Goal: Task Accomplishment & Management: Use online tool/utility

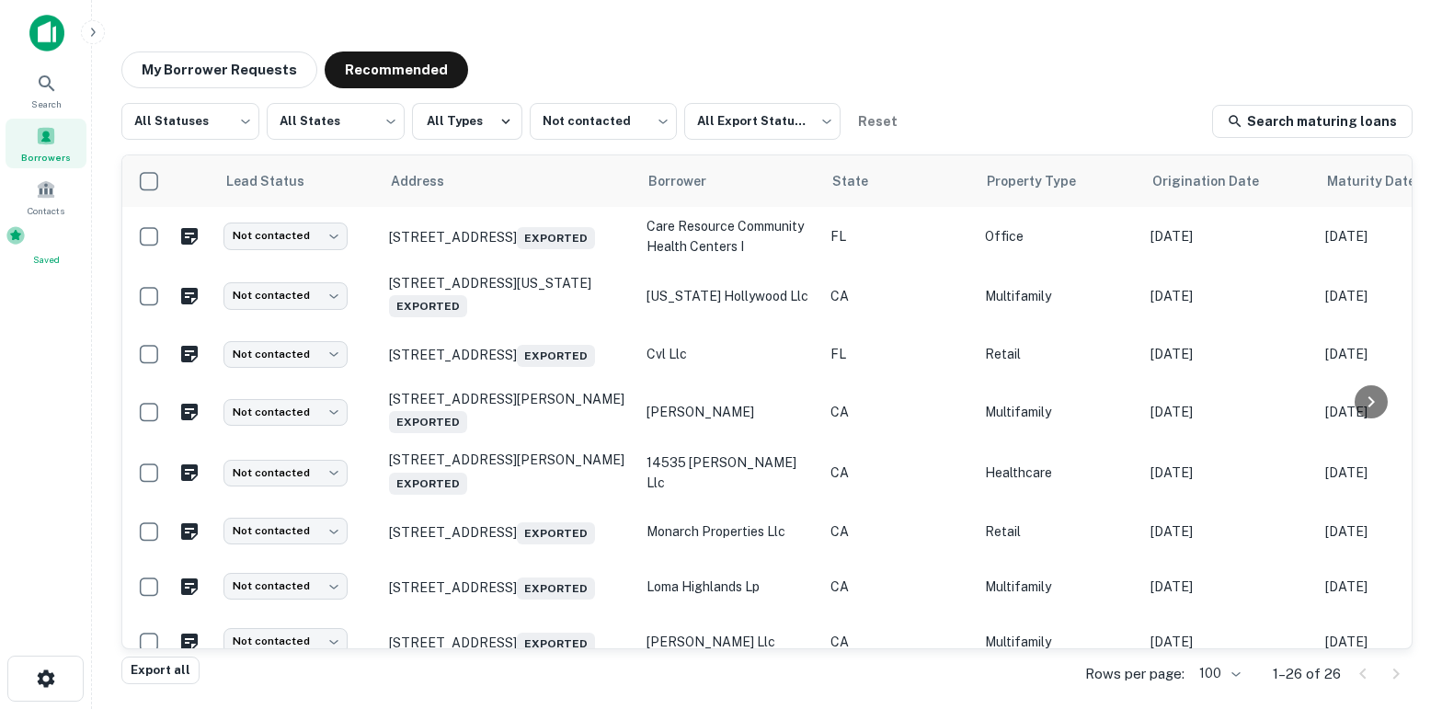
click at [26, 246] on span at bounding box center [16, 235] width 20 height 20
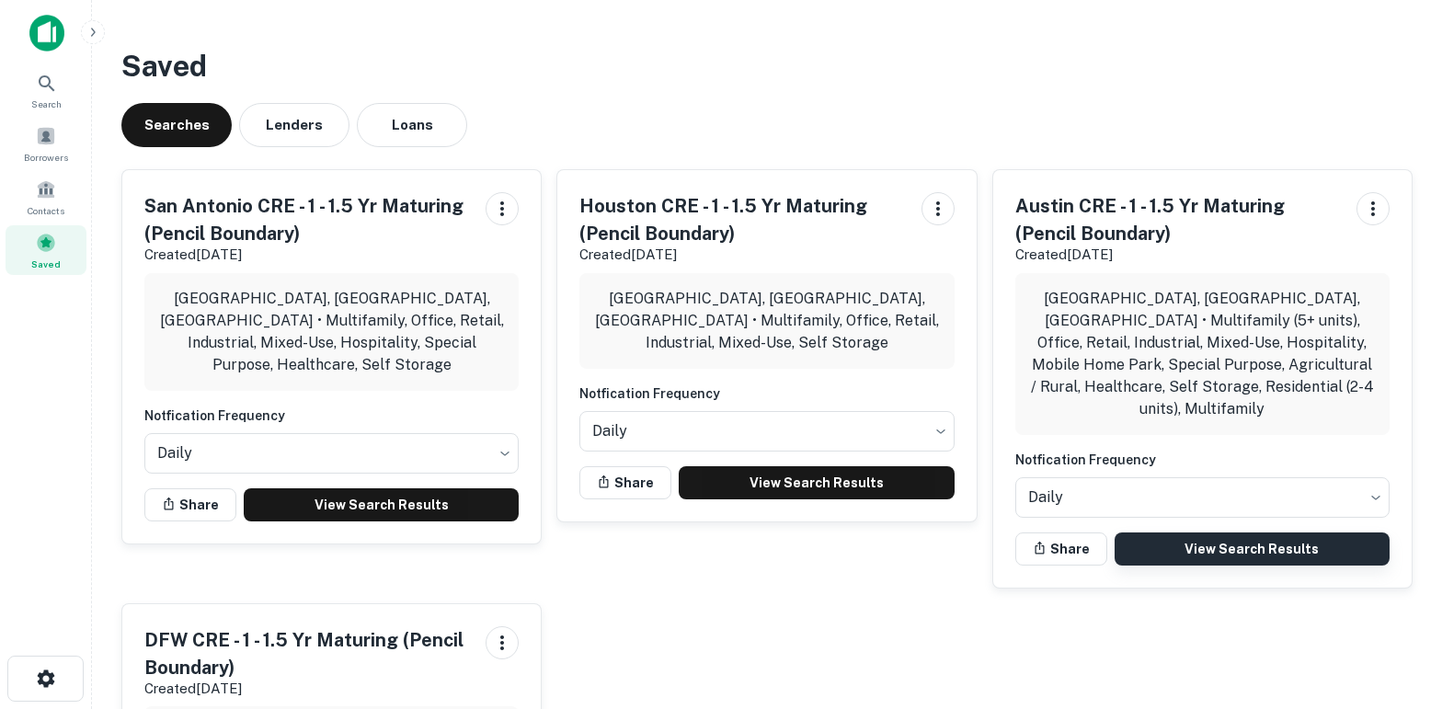
click at [1162, 532] on link "View Search Results" at bounding box center [1252, 548] width 275 height 33
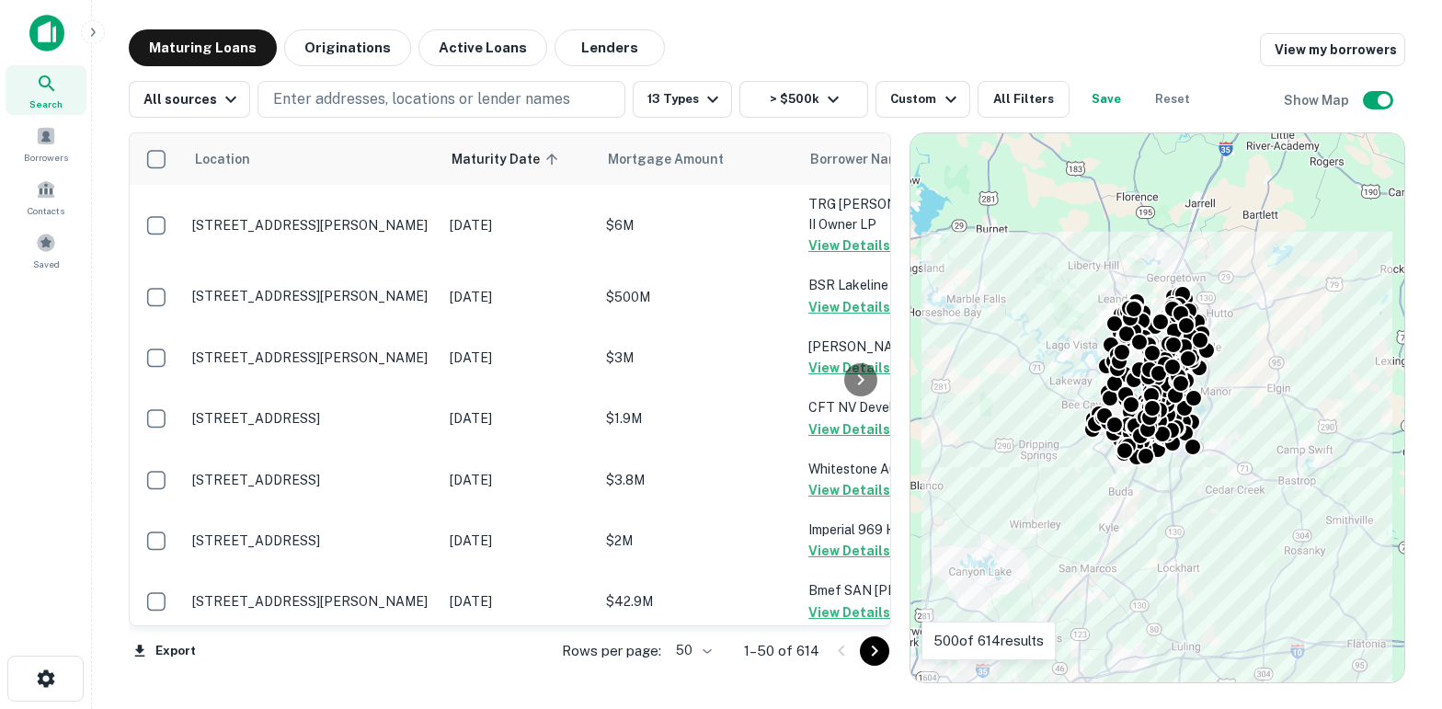
click at [699, 646] on body "Search Borrowers Contacts Saved Maturing Loans Originations Active Loans Lender…" at bounding box center [721, 354] width 1442 height 709
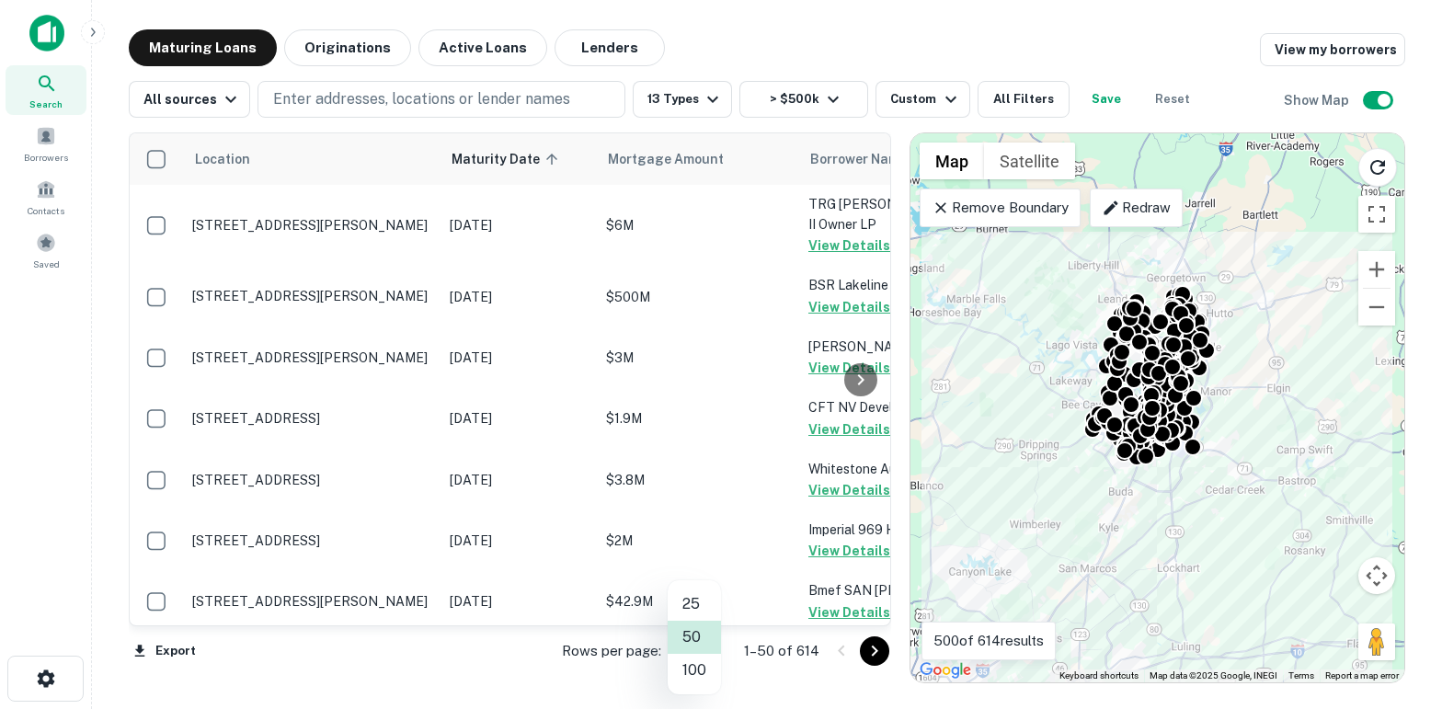
click at [698, 668] on li "100" at bounding box center [694, 670] width 53 height 33
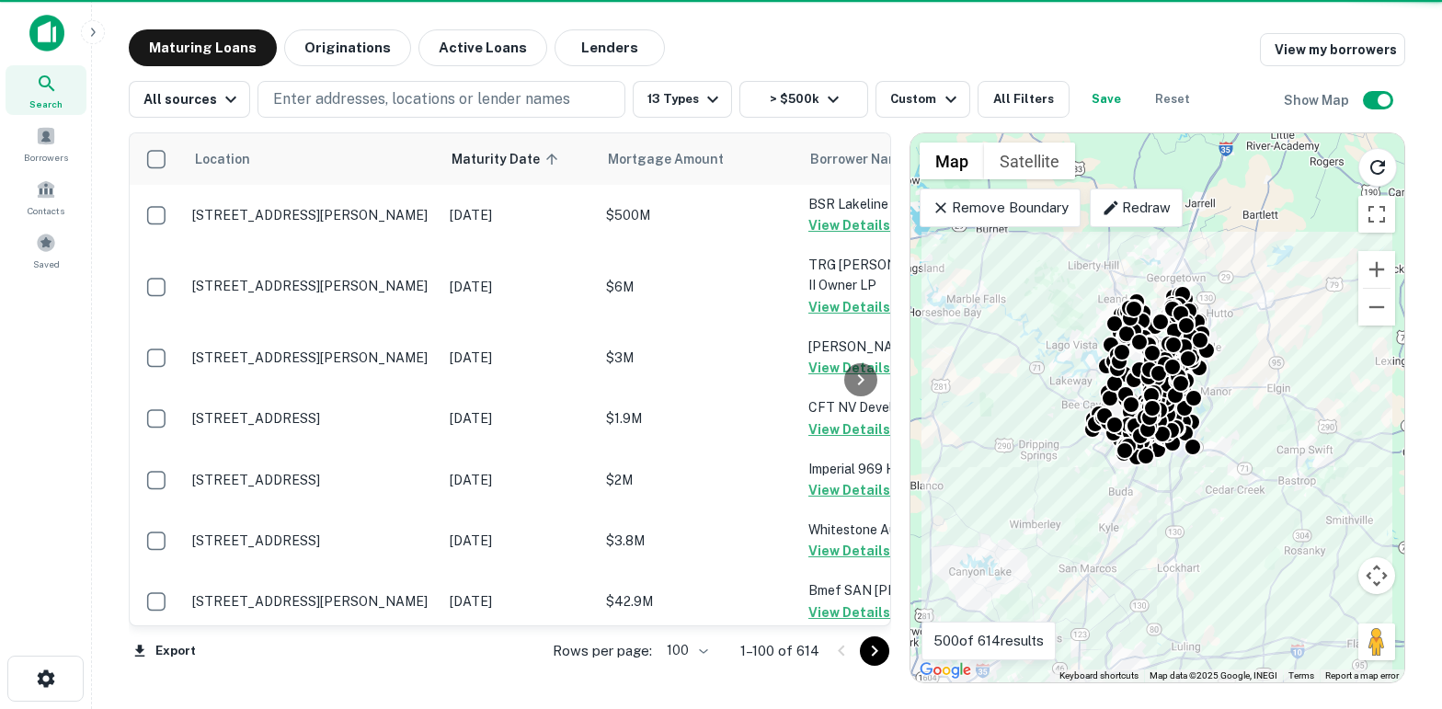
click at [880, 651] on icon "Go to next page" at bounding box center [874, 651] width 22 height 22
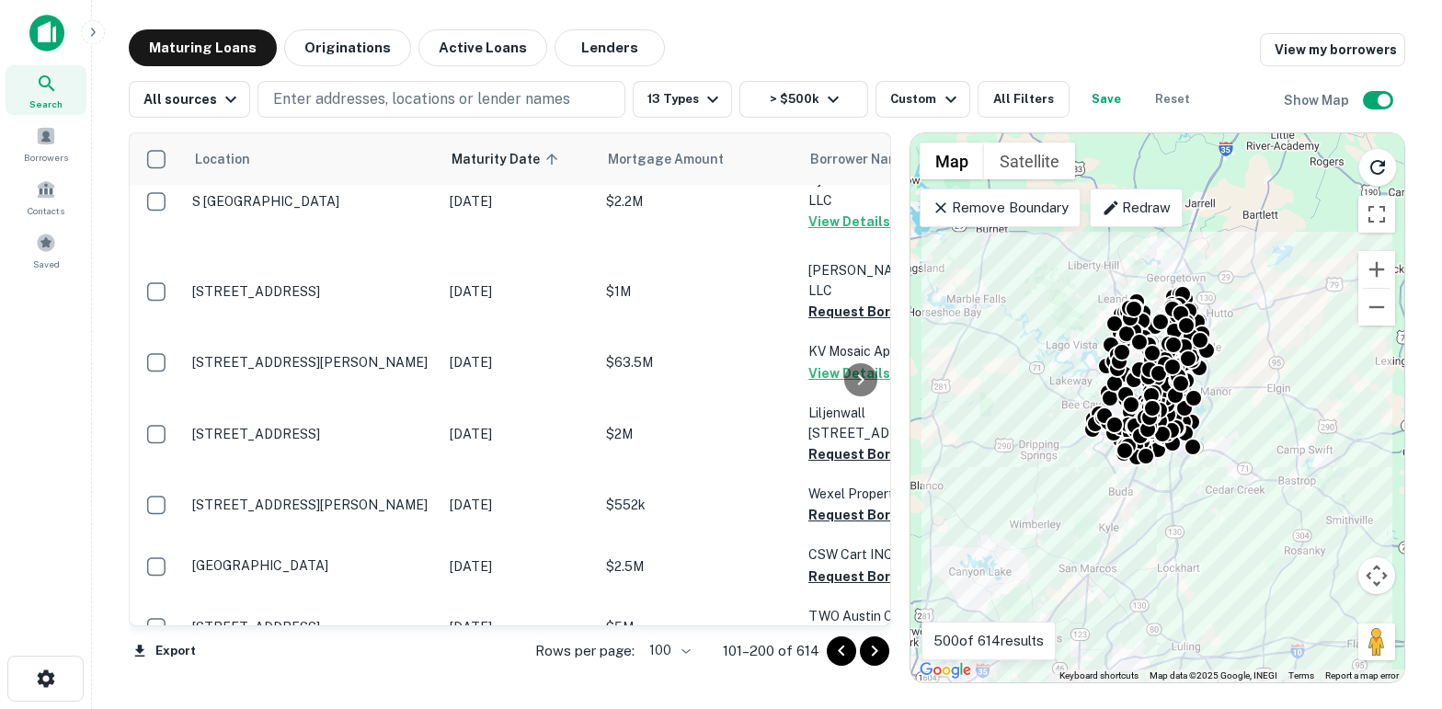
scroll to position [5986, 0]
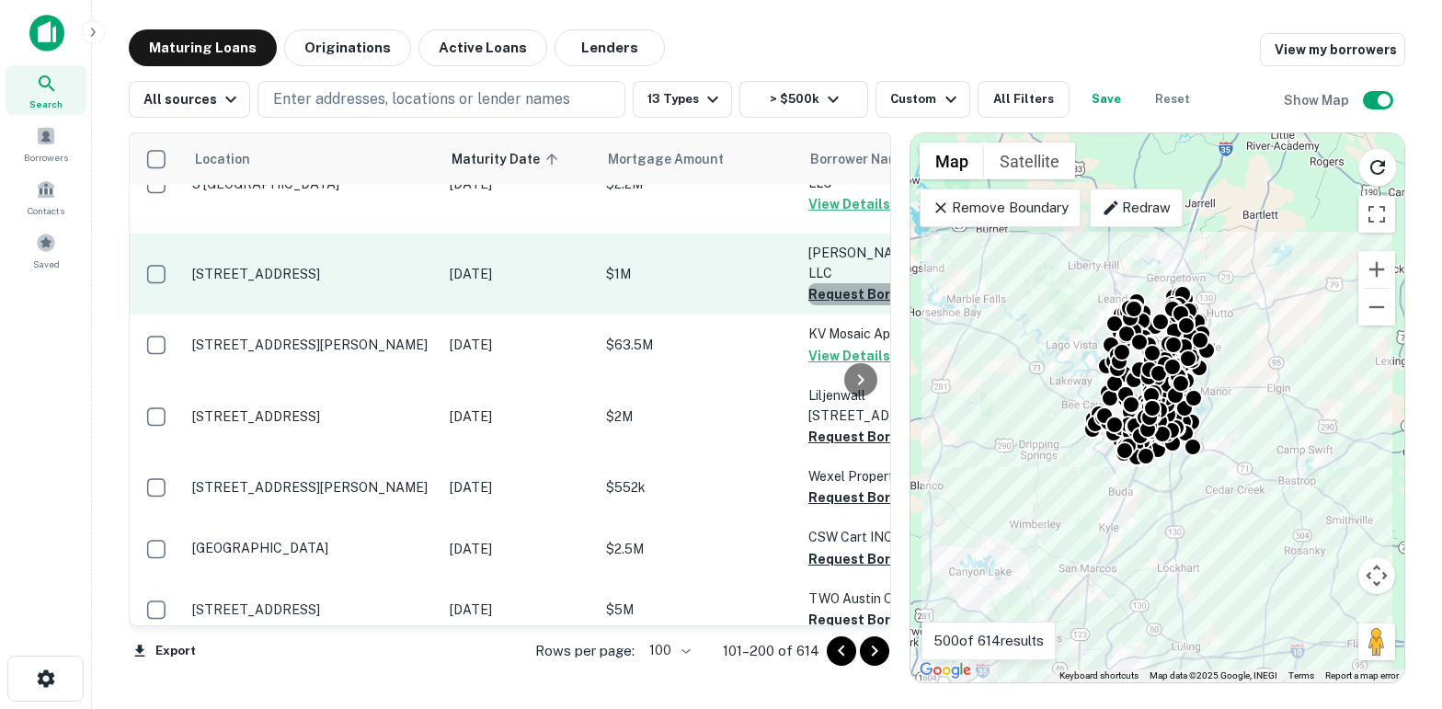
click at [824, 305] on button "Request Borrower Info" at bounding box center [882, 294] width 149 height 22
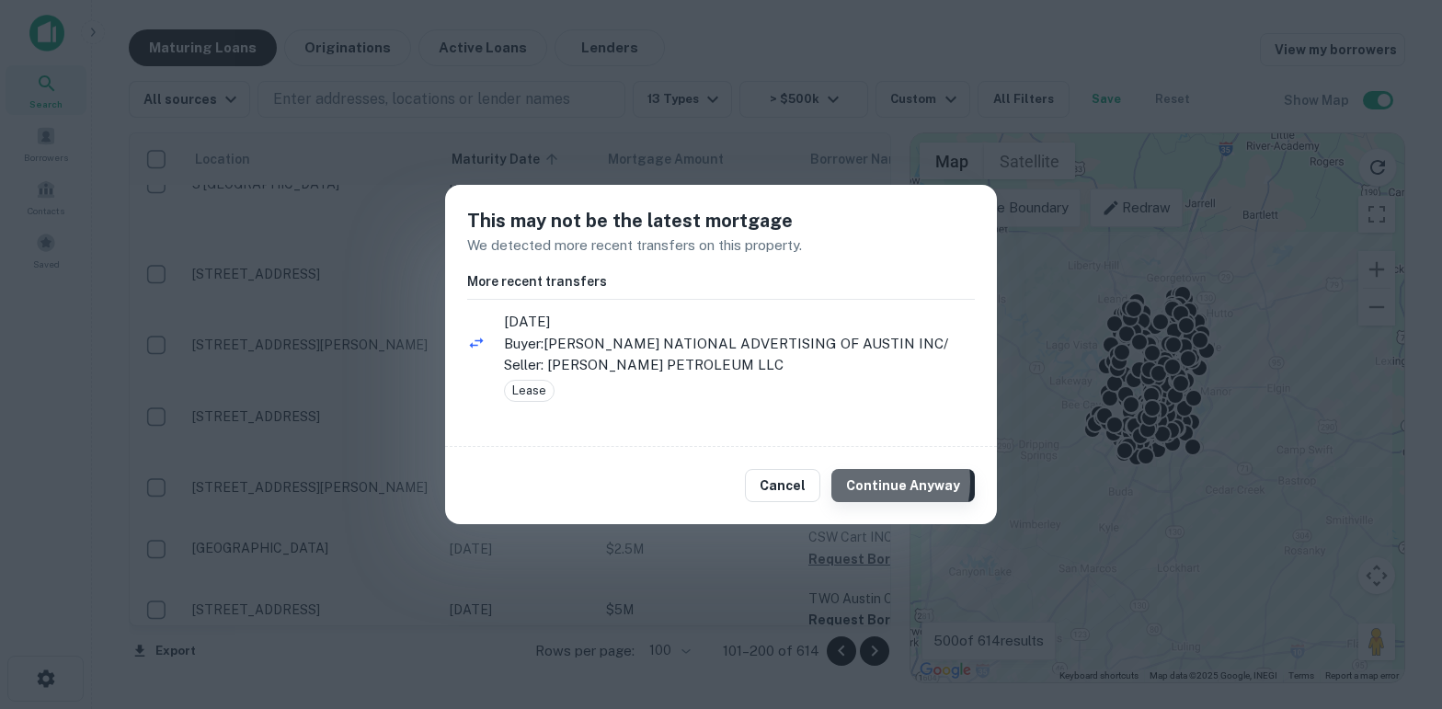
click at [868, 482] on button "Continue Anyway" at bounding box center [902, 485] width 143 height 33
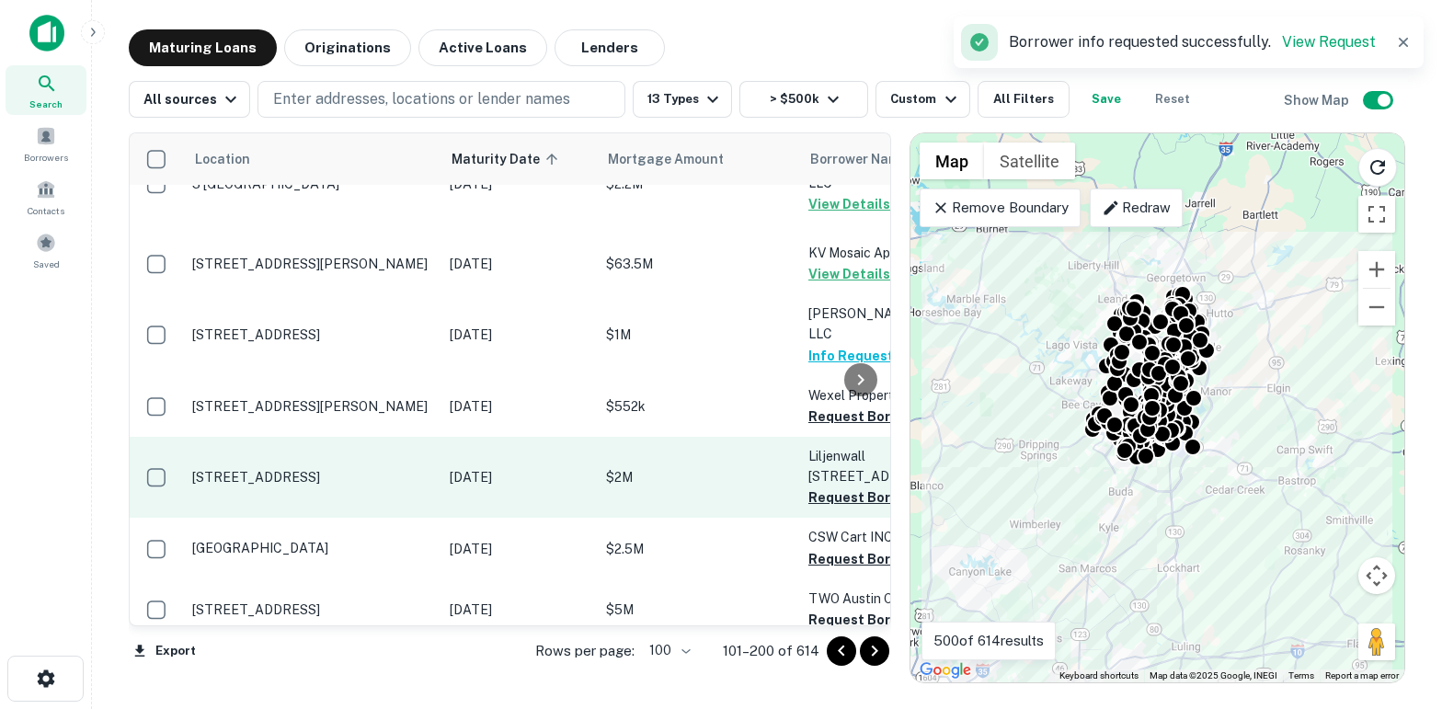
scroll to position [6110, 0]
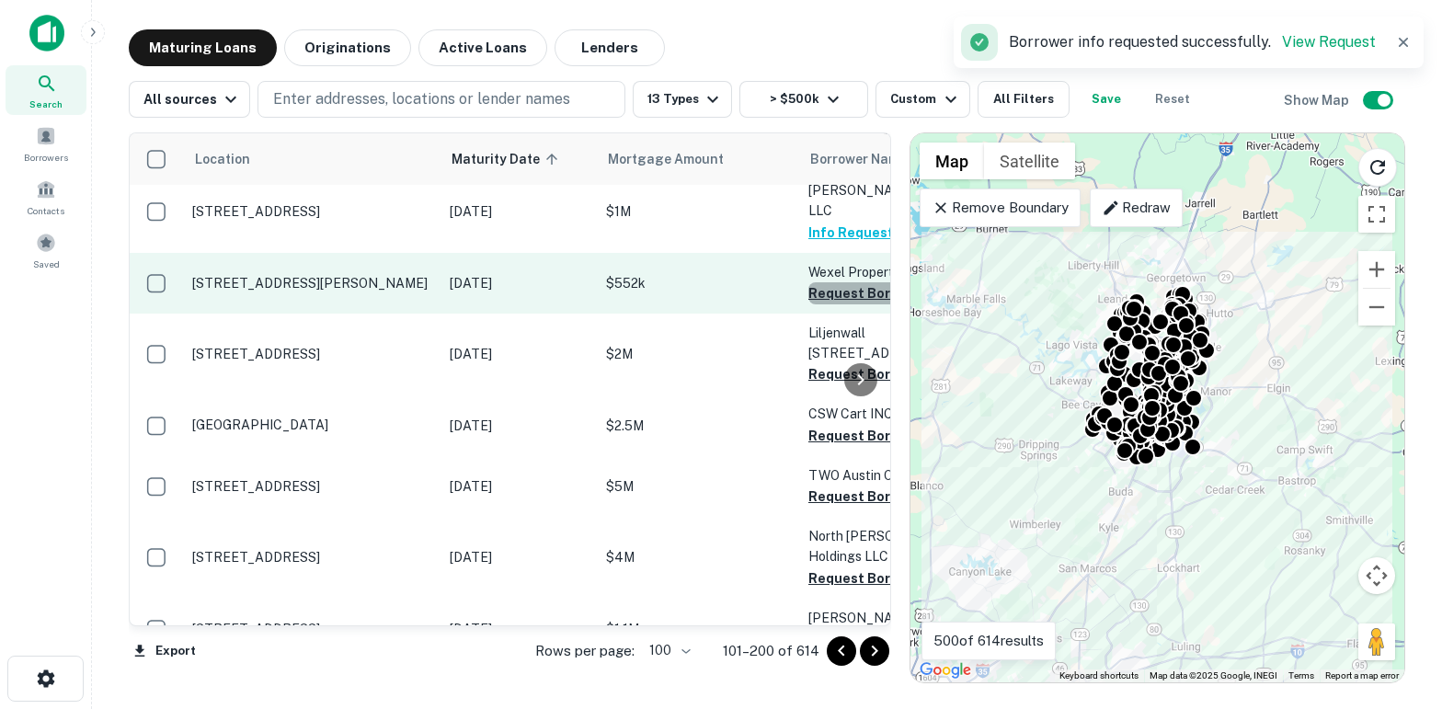
click at [824, 304] on button "Request Borrower Info" at bounding box center [882, 293] width 149 height 22
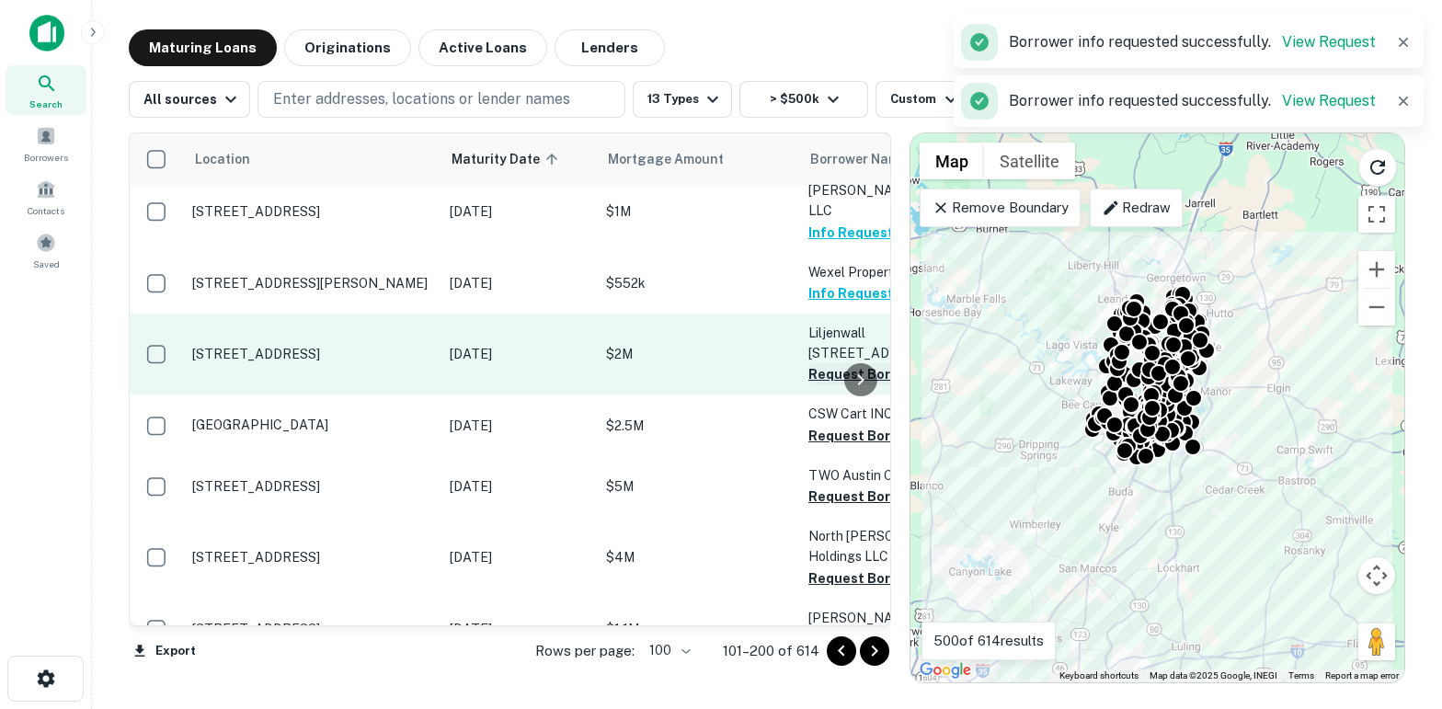
click at [829, 385] on button "Request Borrower Info" at bounding box center [882, 374] width 149 height 22
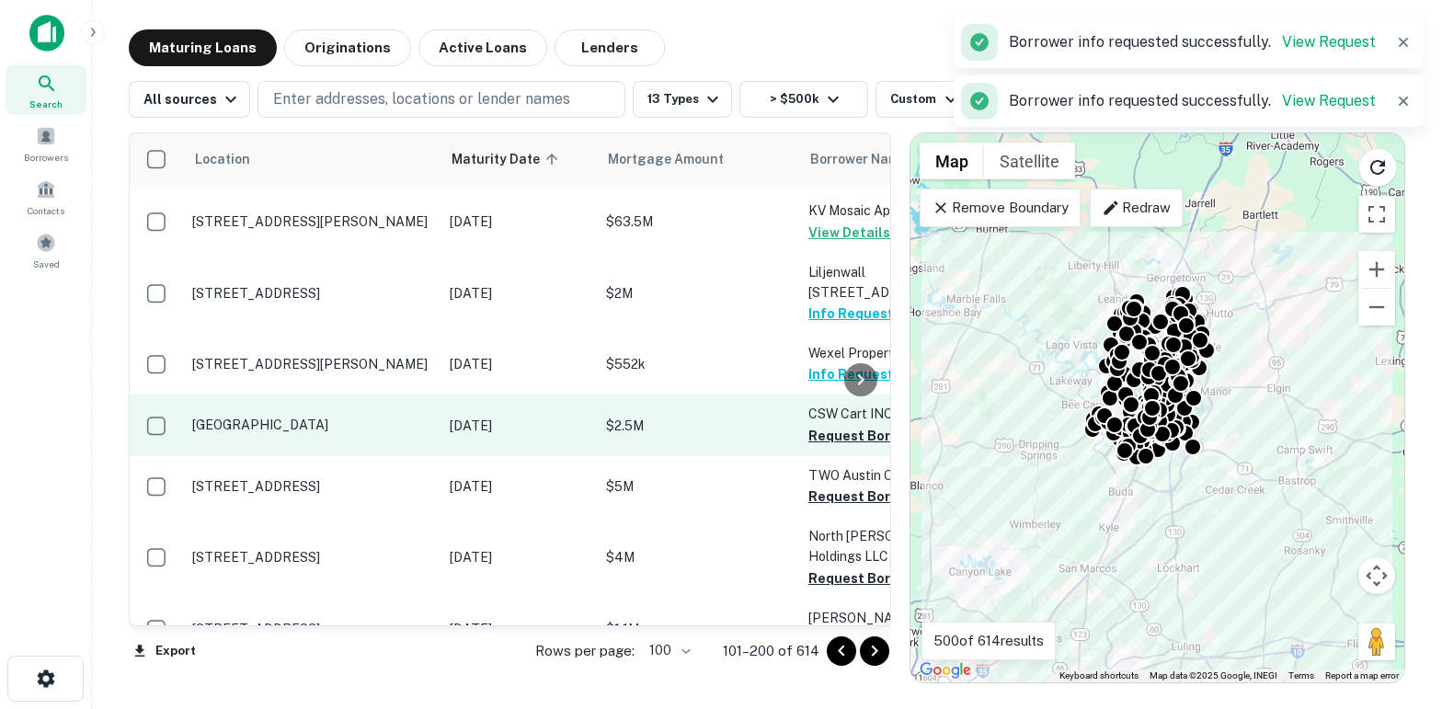
scroll to position [6313, 0]
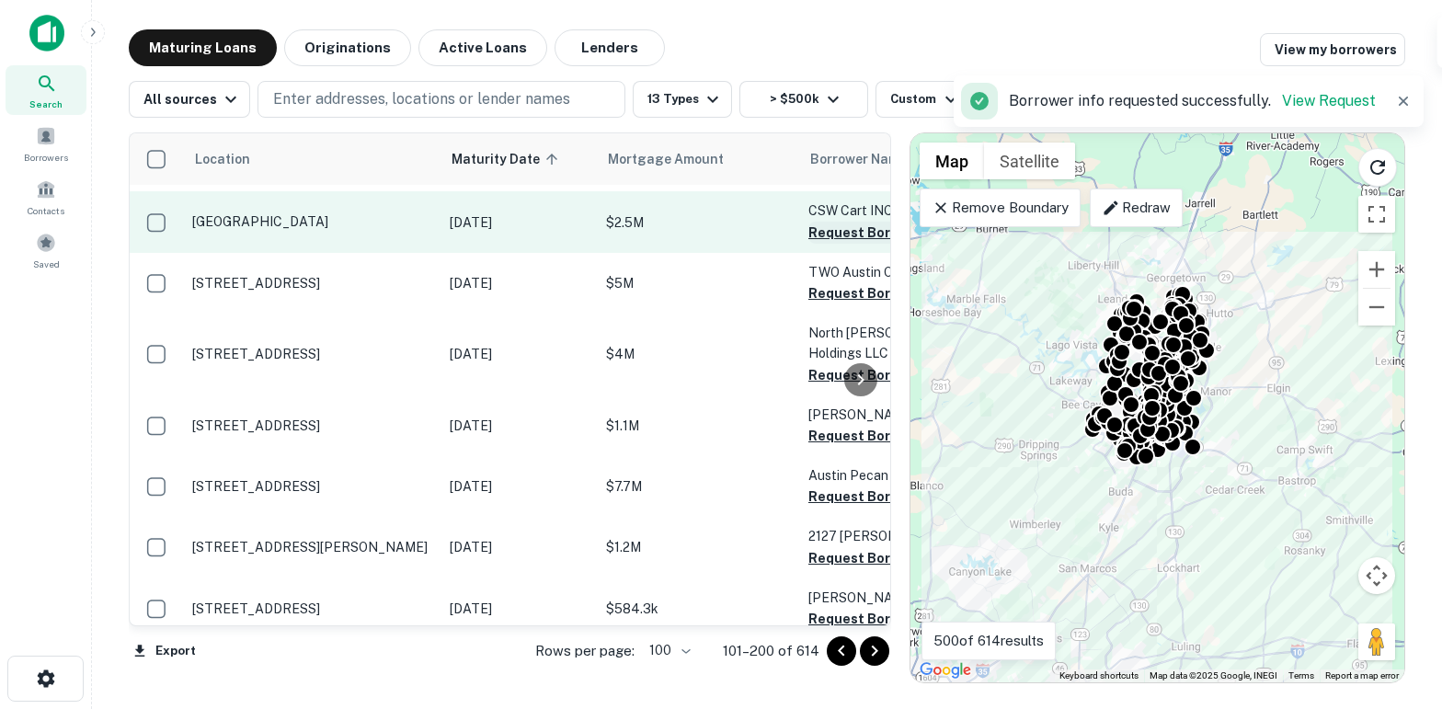
click at [816, 244] on button "Request Borrower Info" at bounding box center [882, 233] width 149 height 22
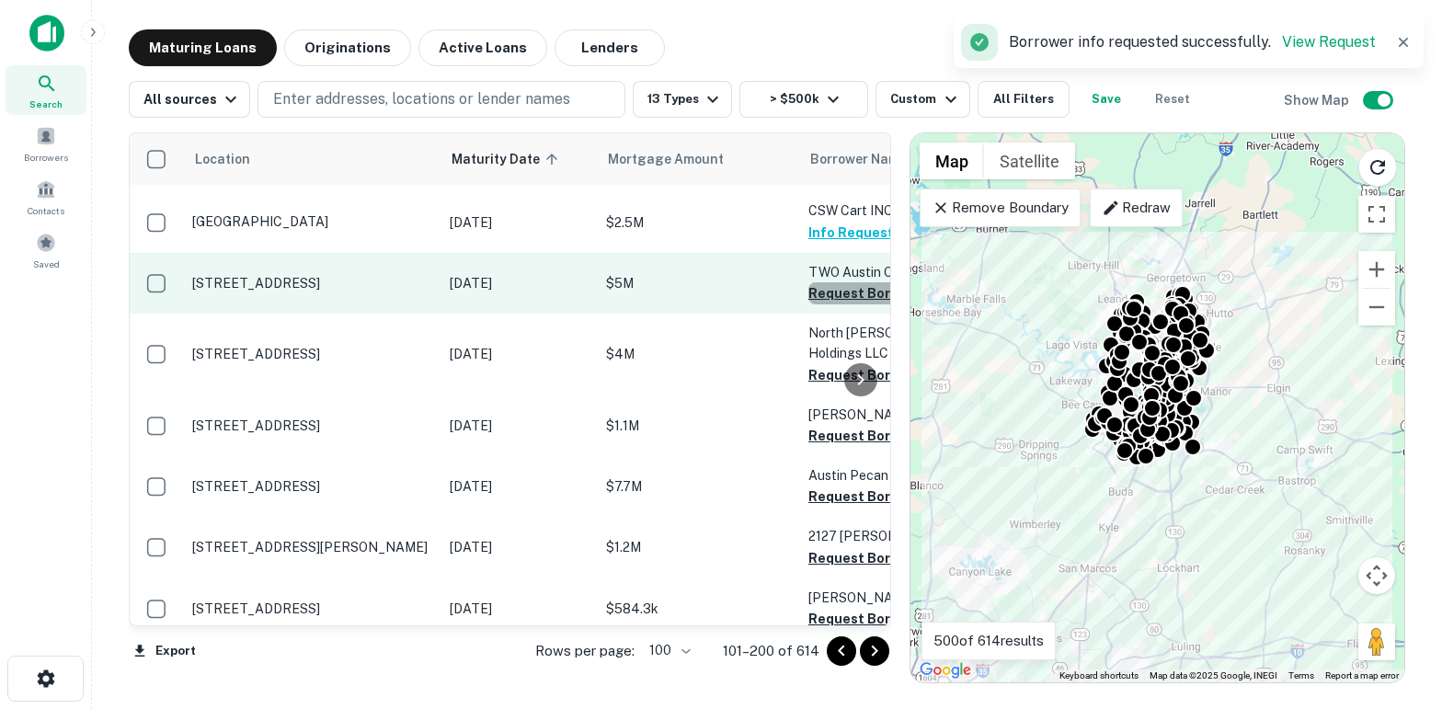
click at [826, 304] on button "Request Borrower Info" at bounding box center [882, 293] width 149 height 22
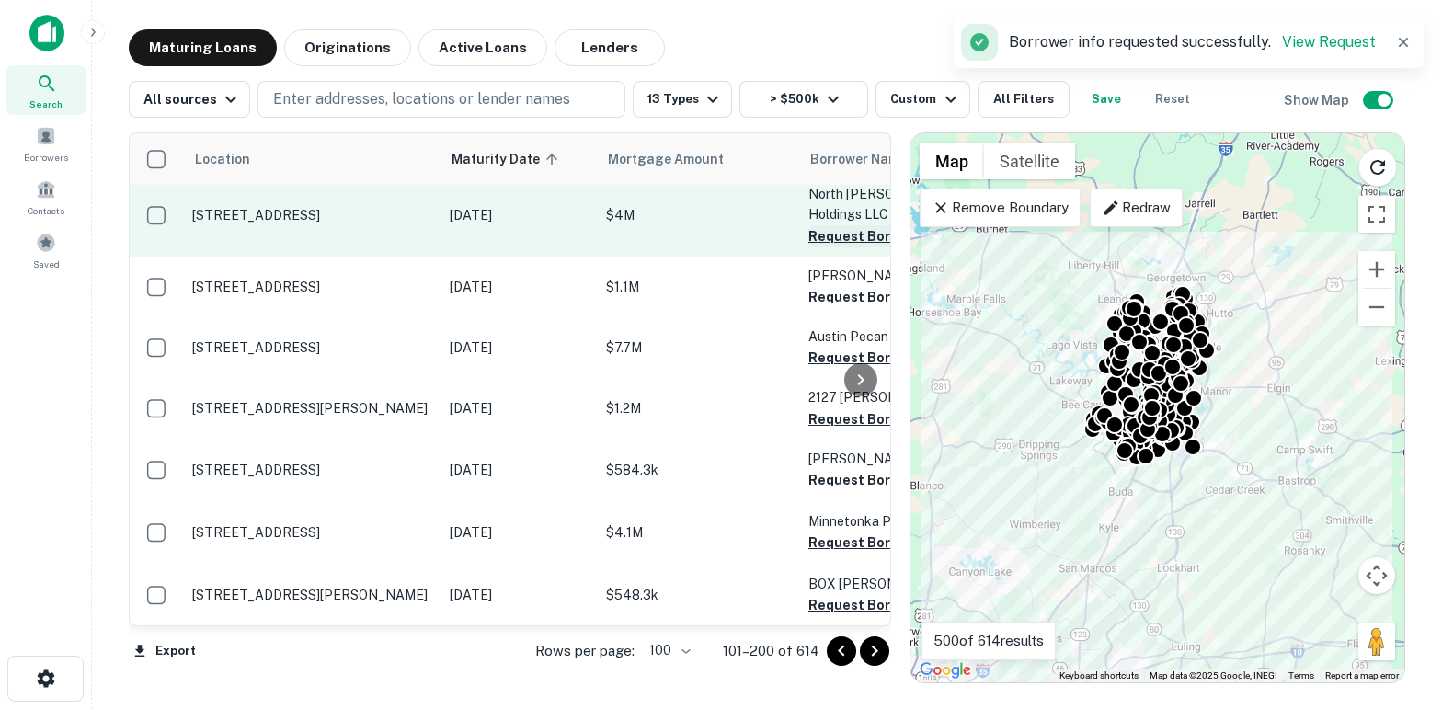
click at [819, 247] on button "Request Borrower Info" at bounding box center [882, 236] width 149 height 22
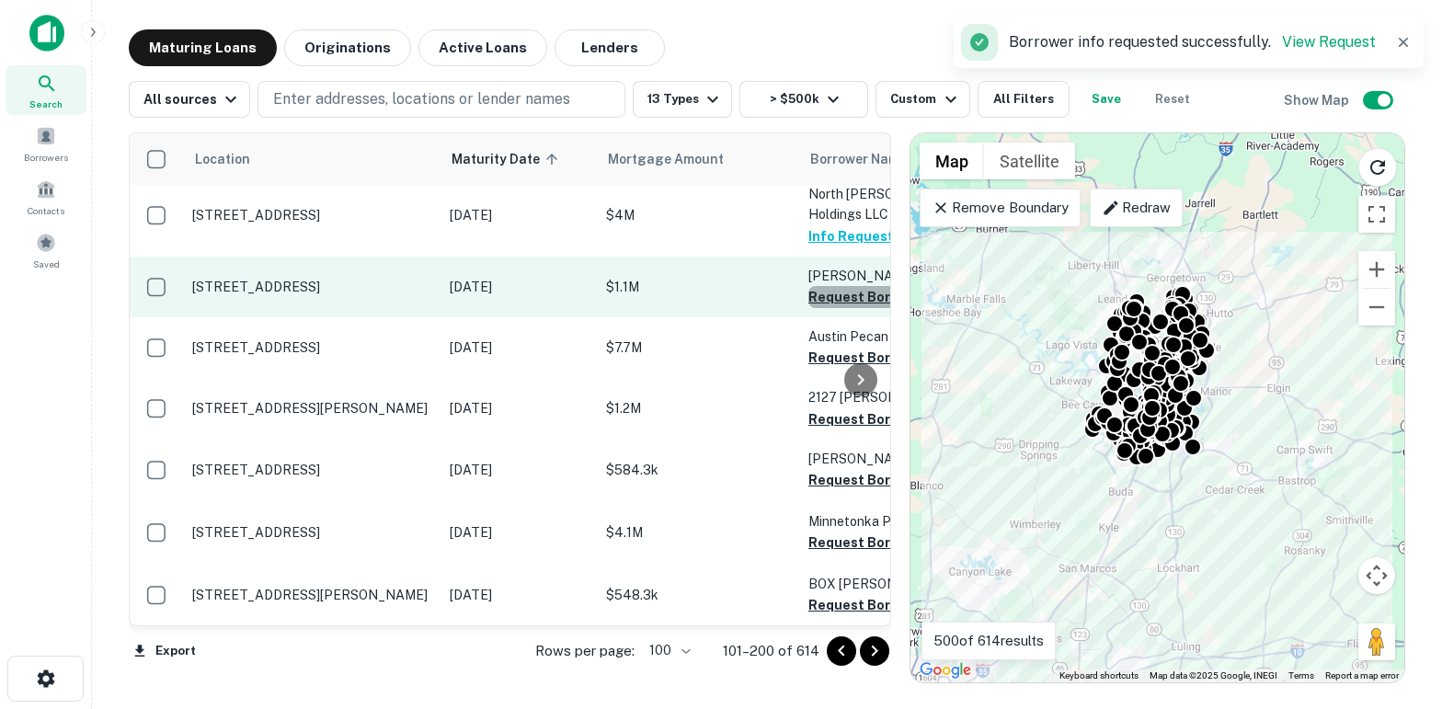
click at [818, 308] on button "Request Borrower Info" at bounding box center [882, 297] width 149 height 22
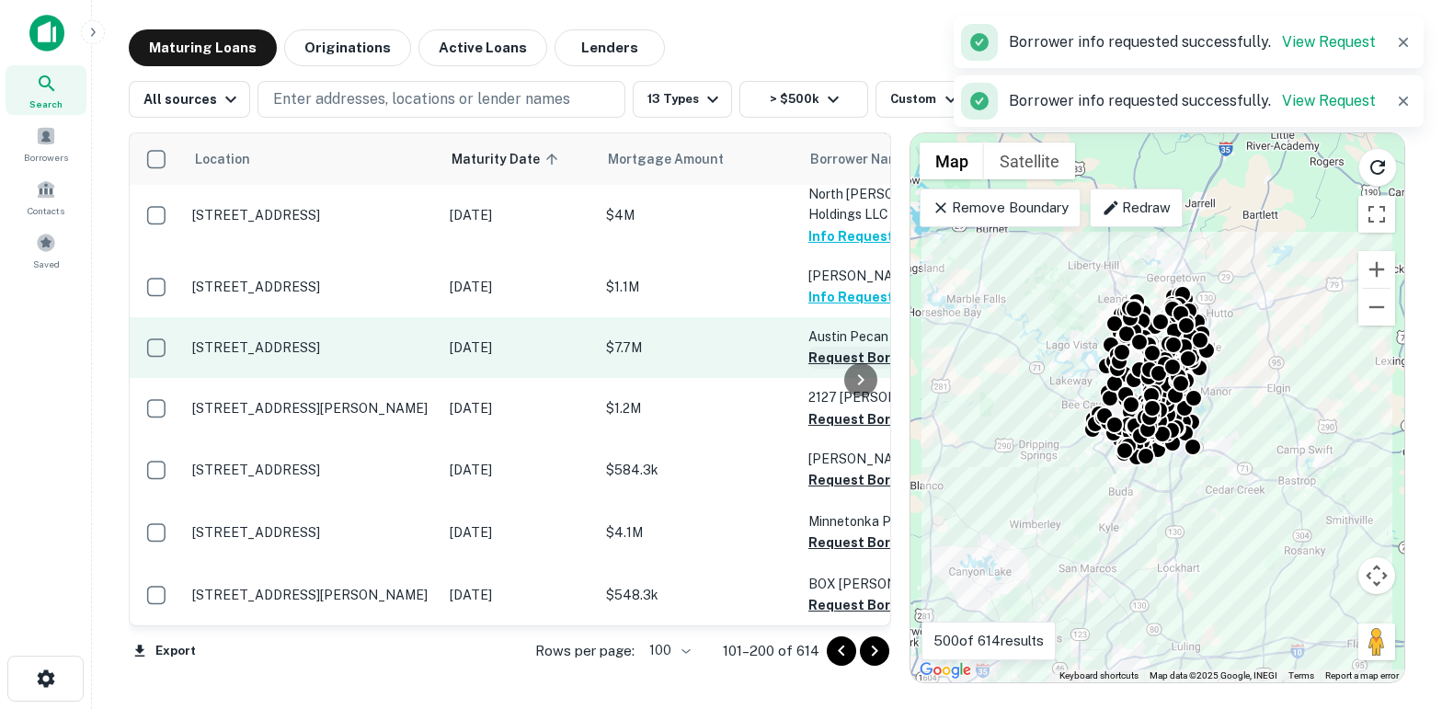
click at [827, 369] on button "Request Borrower Info" at bounding box center [882, 358] width 149 height 22
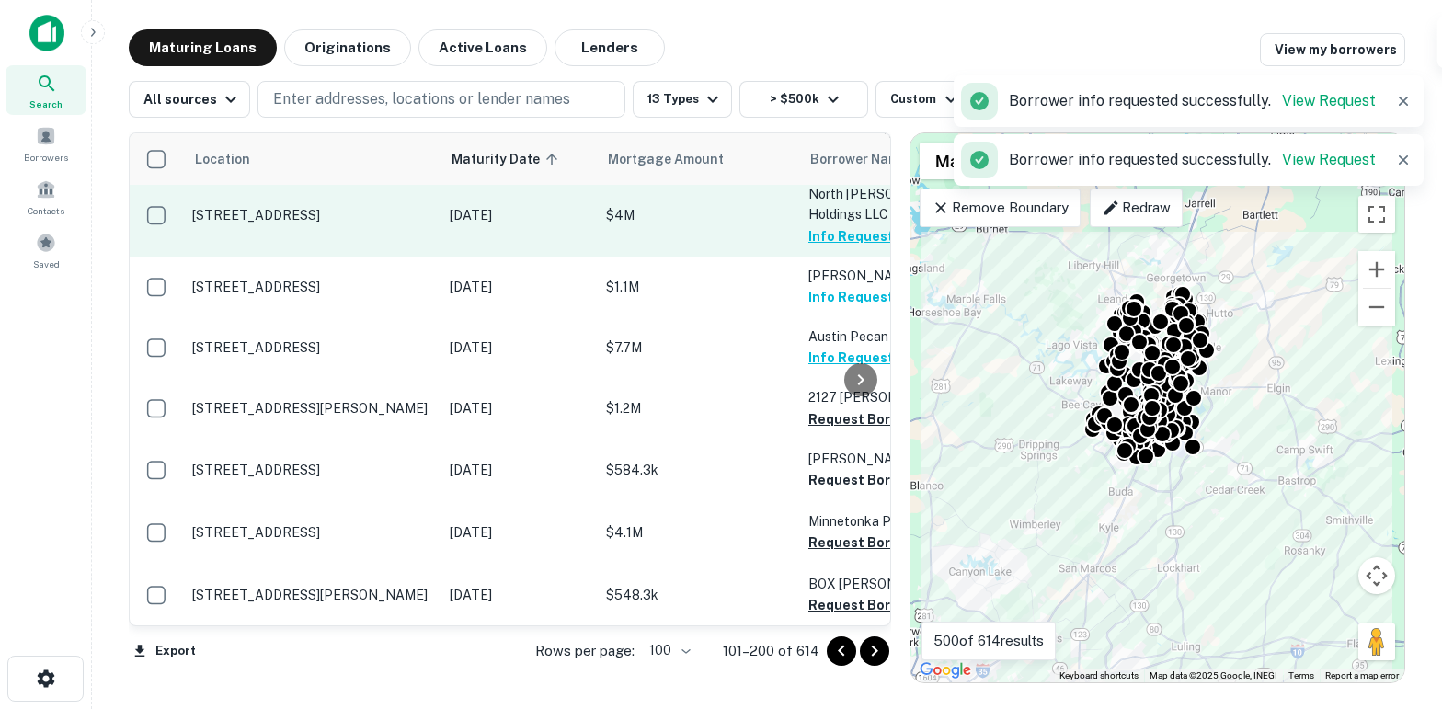
scroll to position [6659, 0]
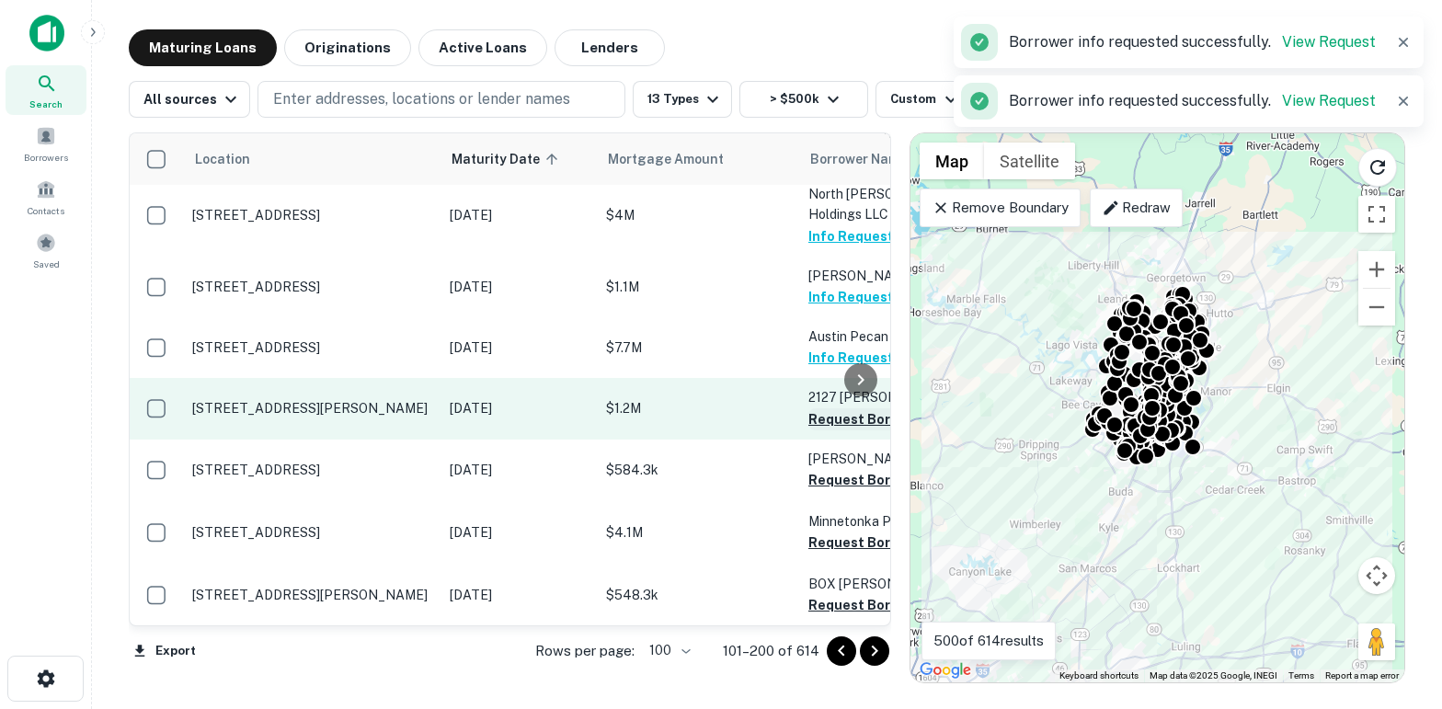
click at [819, 418] on button "Request Borrower Info" at bounding box center [882, 419] width 149 height 22
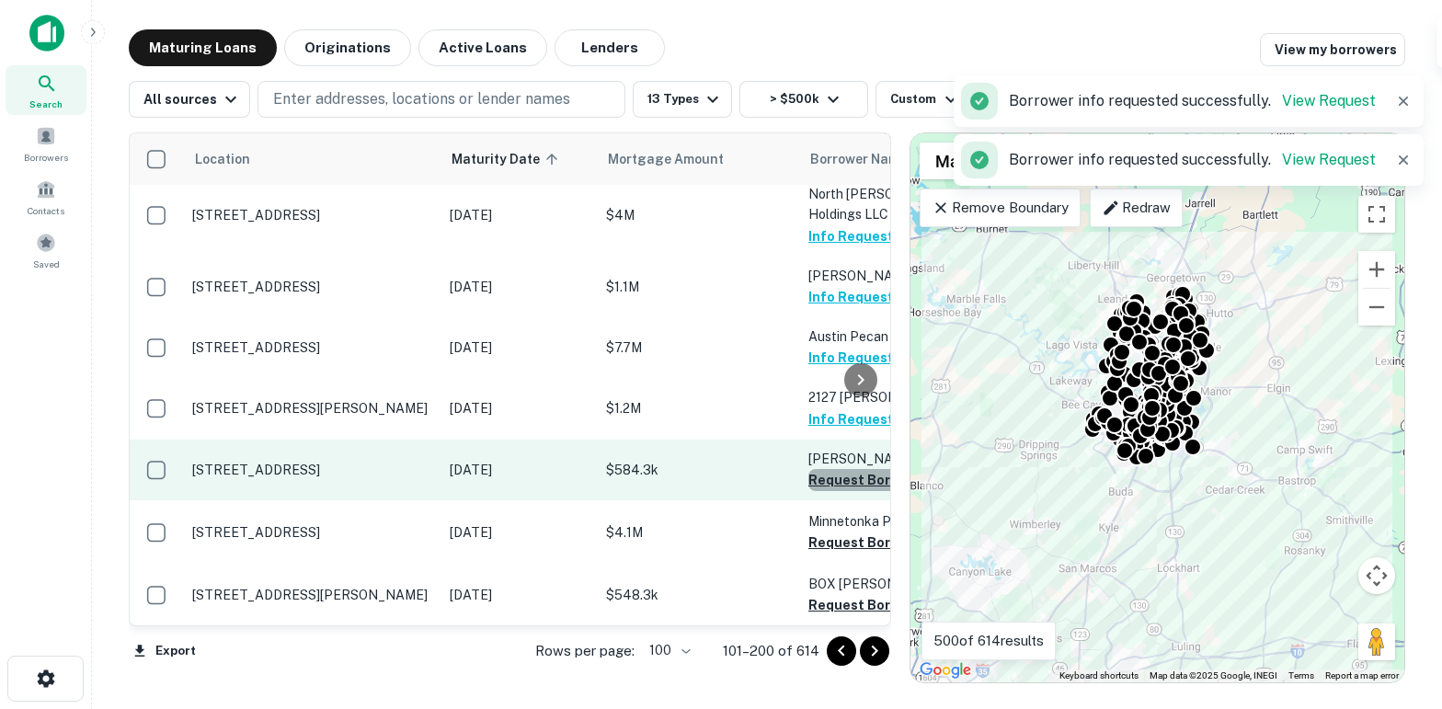
click at [825, 483] on button "Request Borrower Info" at bounding box center [882, 480] width 149 height 22
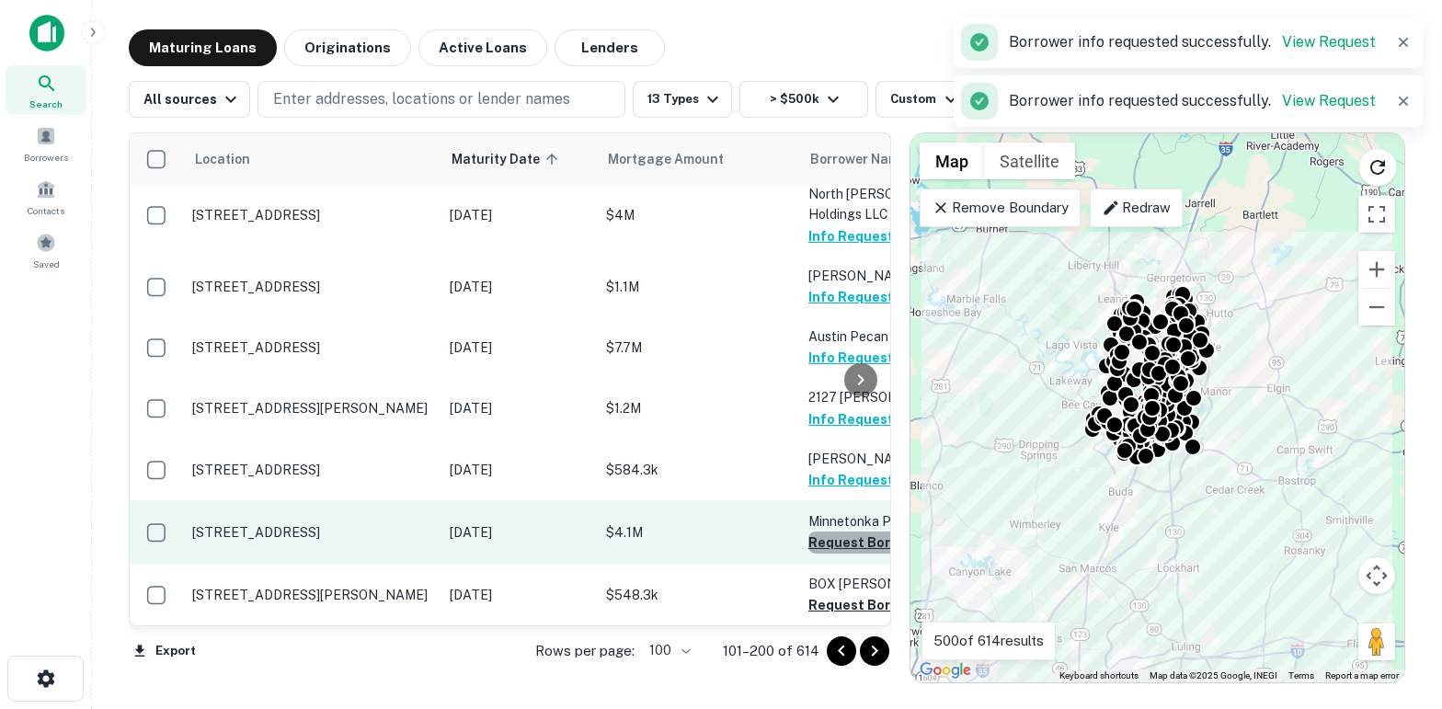
click at [829, 542] on button "Request Borrower Info" at bounding box center [882, 543] width 149 height 22
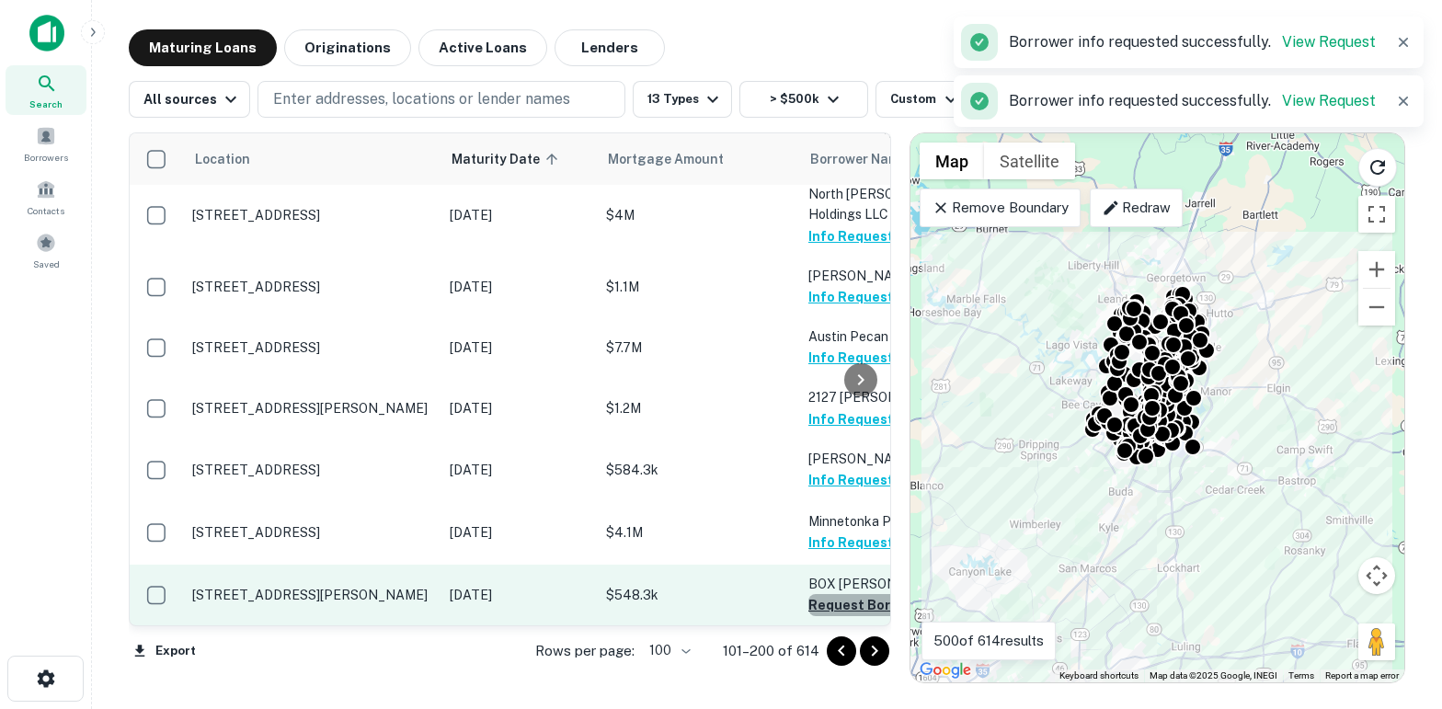
click at [835, 607] on button "Request Borrower Info" at bounding box center [882, 605] width 149 height 22
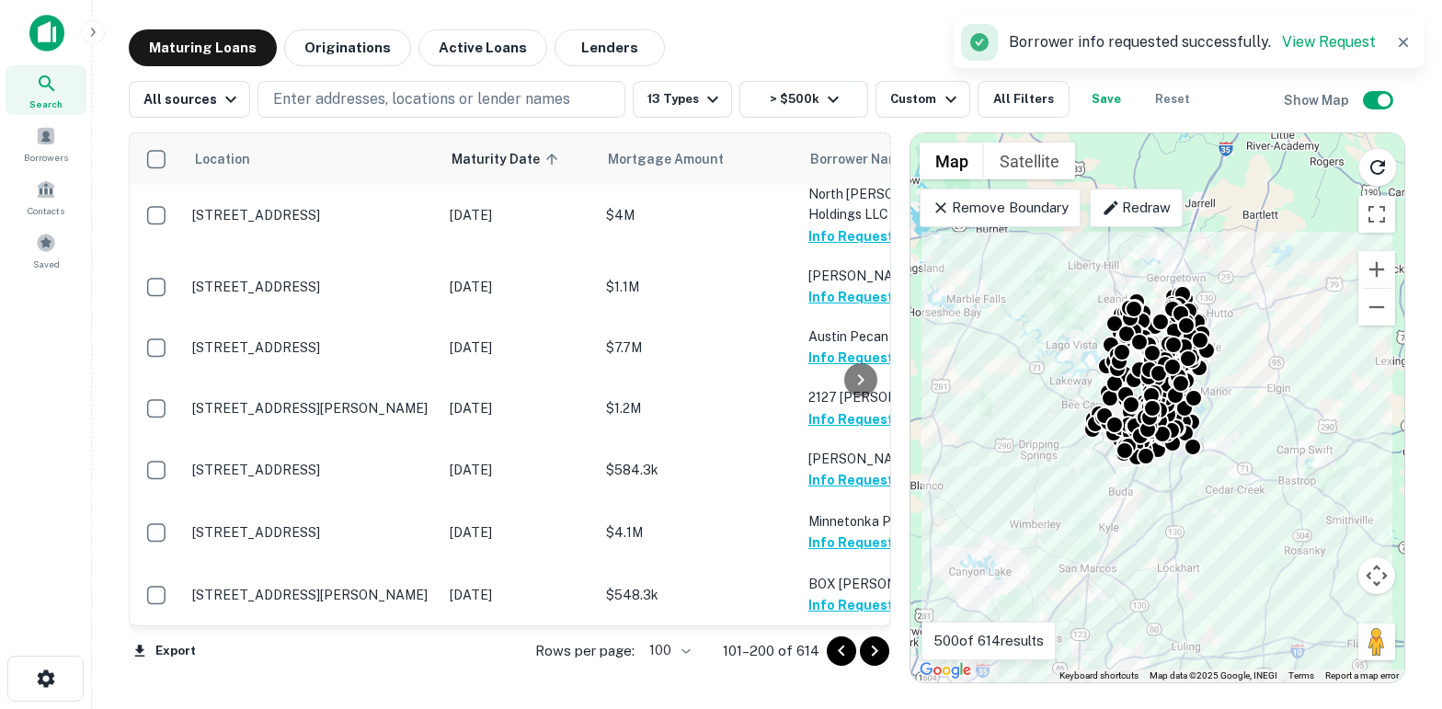
click at [875, 655] on icon "Go to next page" at bounding box center [874, 651] width 22 height 22
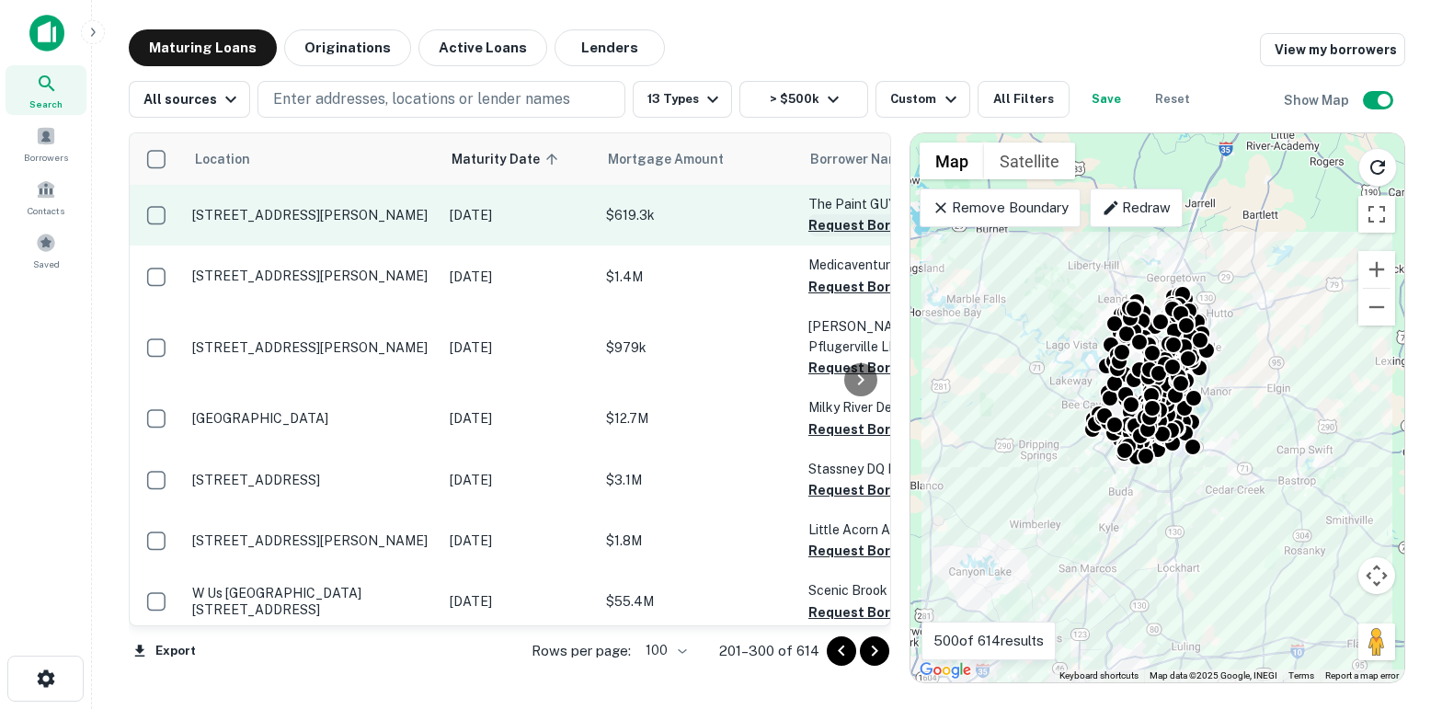
click at [817, 224] on button "Request Borrower Info" at bounding box center [882, 225] width 149 height 22
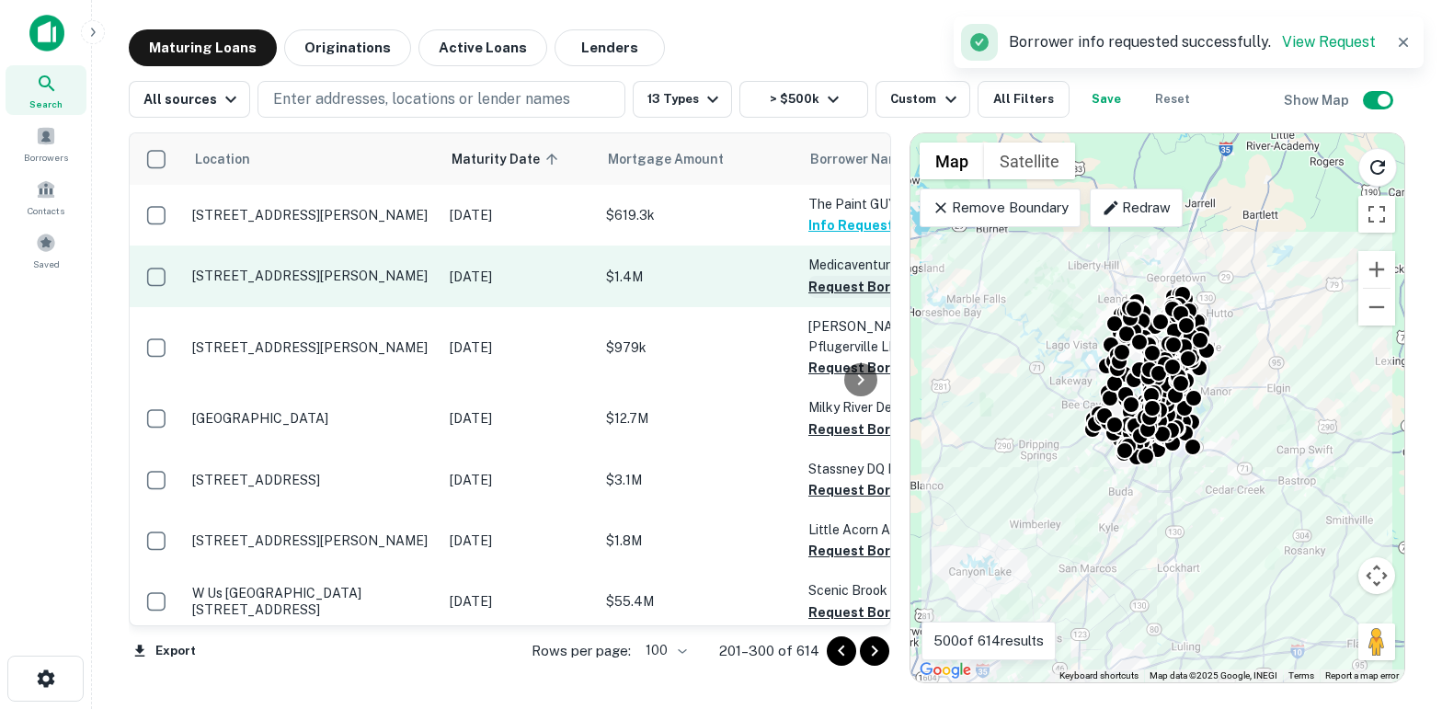
click at [816, 288] on button "Request Borrower Info" at bounding box center [882, 287] width 149 height 22
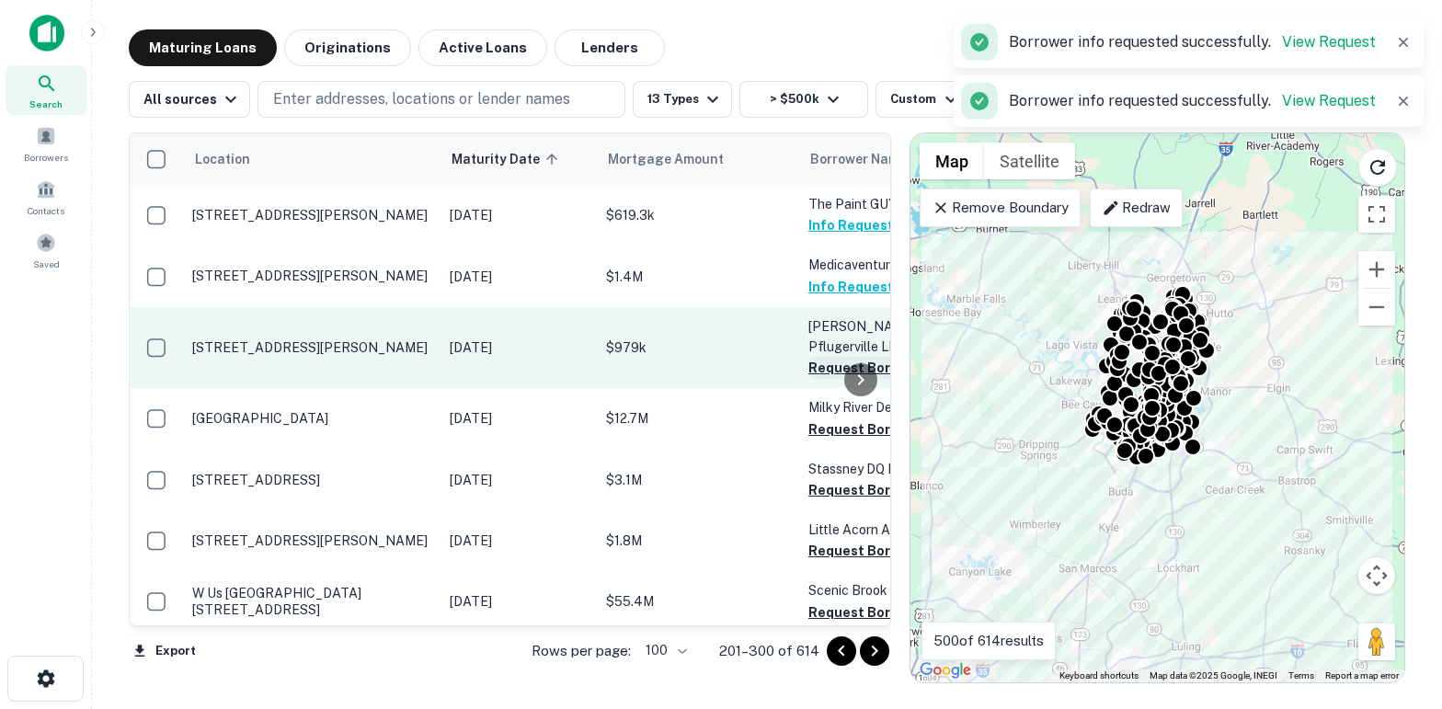
click at [817, 369] on button "Request Borrower Info" at bounding box center [882, 368] width 149 height 22
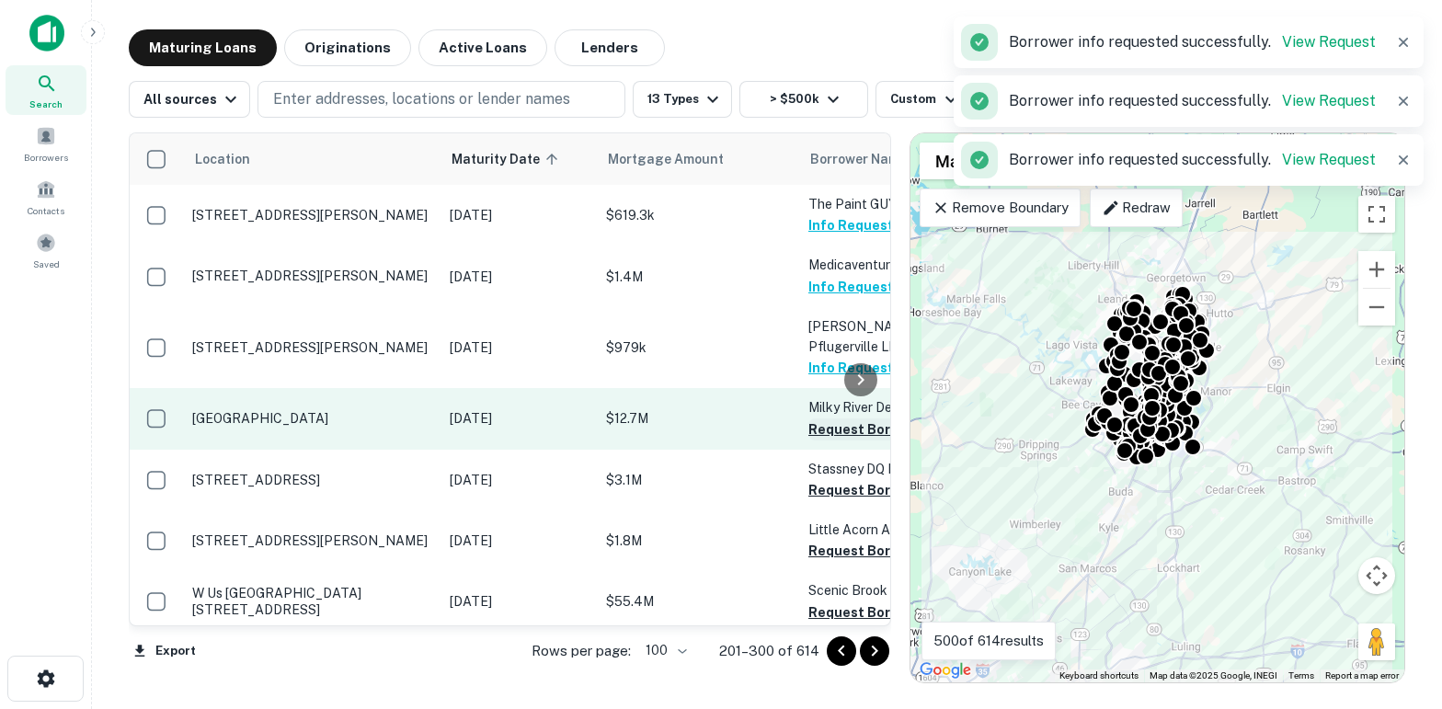
click at [817, 431] on button "Request Borrower Info" at bounding box center [882, 429] width 149 height 22
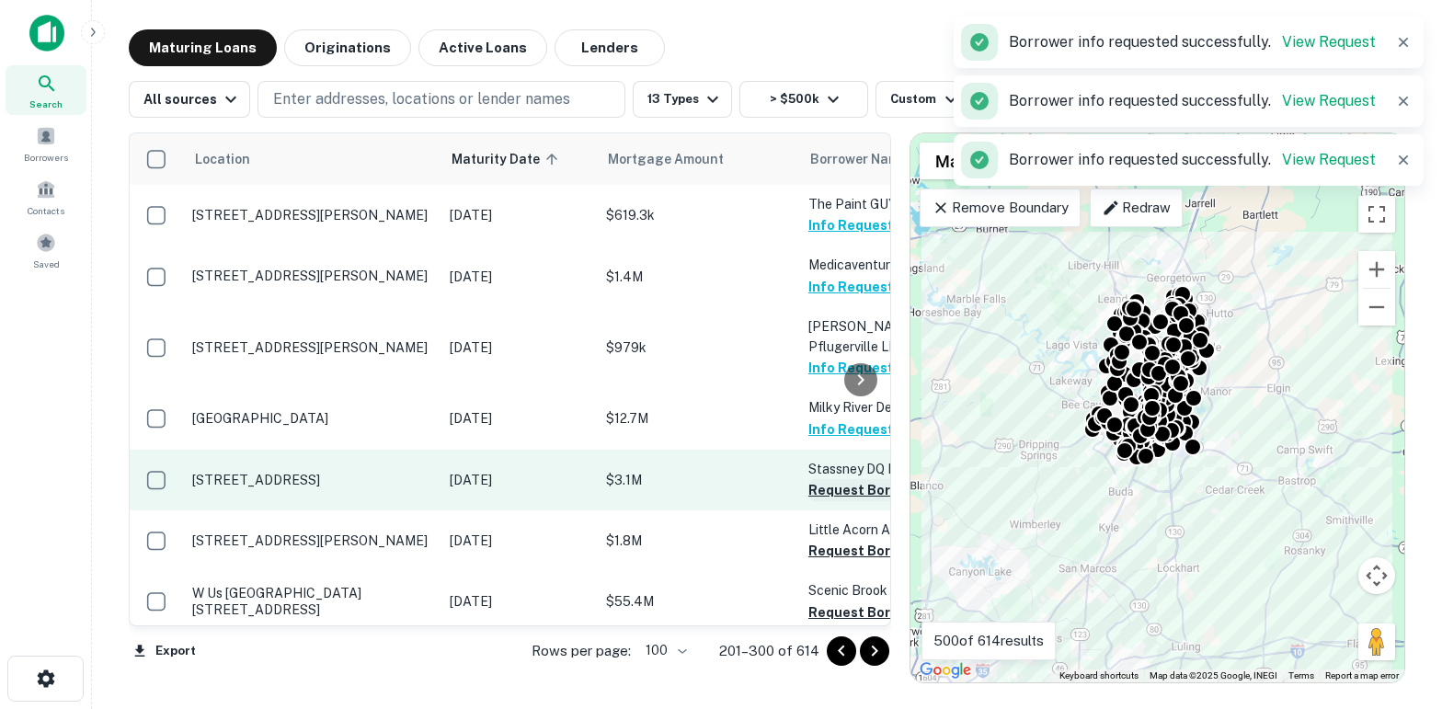
click at [818, 497] on button "Request Borrower Info" at bounding box center [882, 490] width 149 height 22
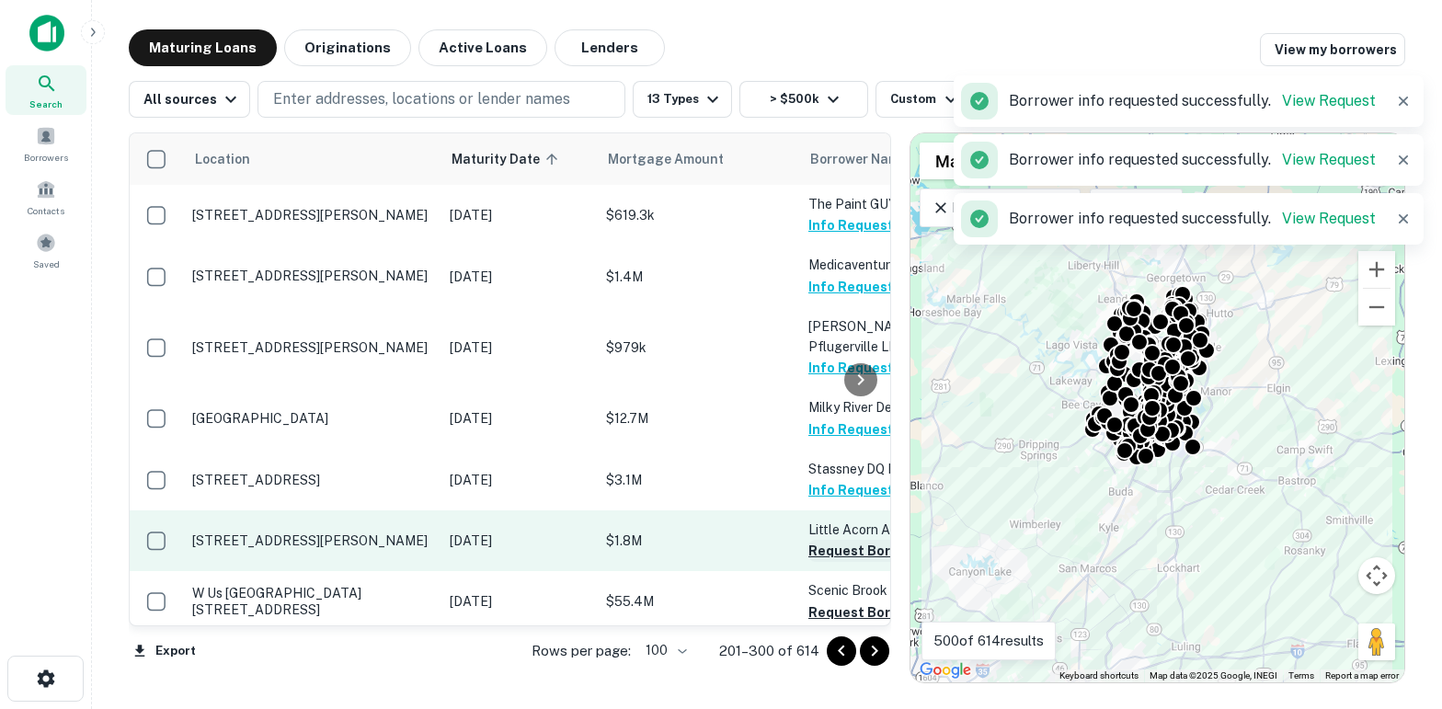
click at [821, 562] on button "Request Borrower Info" at bounding box center [882, 551] width 149 height 22
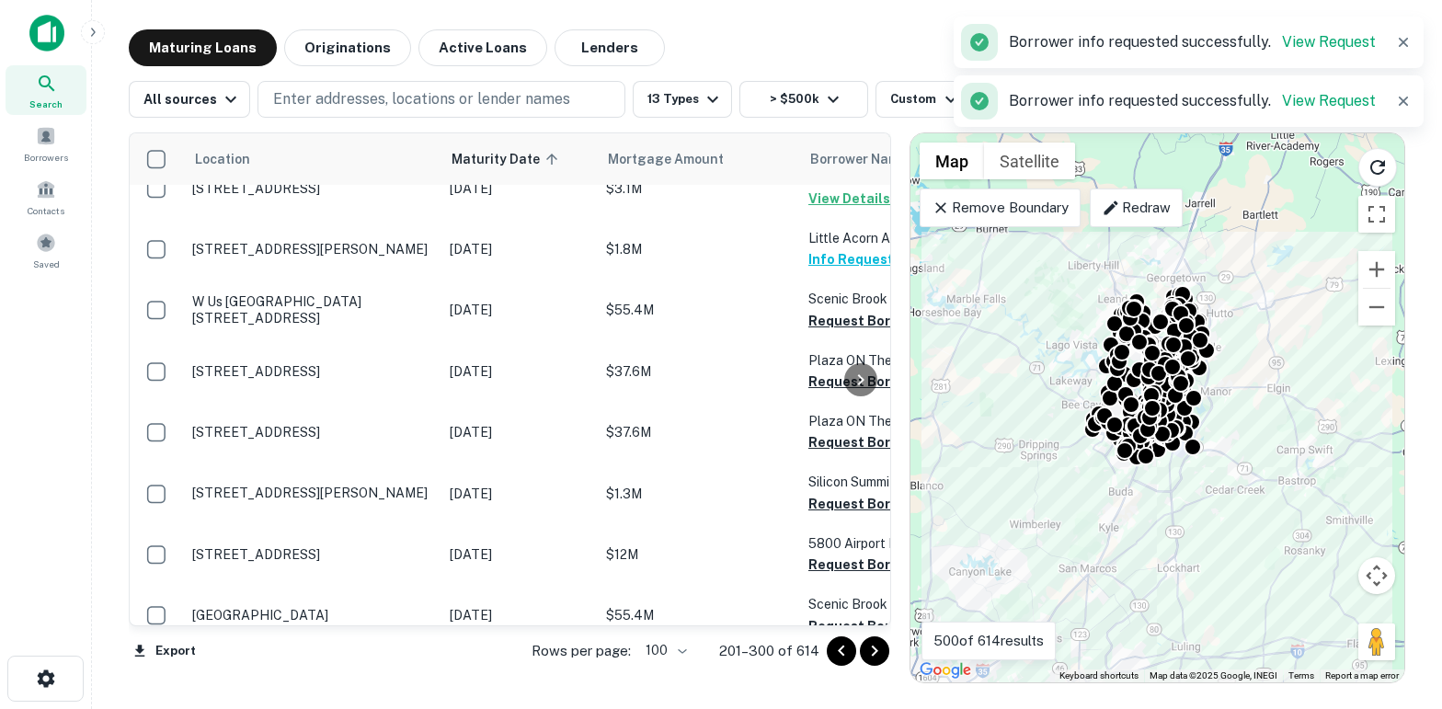
scroll to position [292, 0]
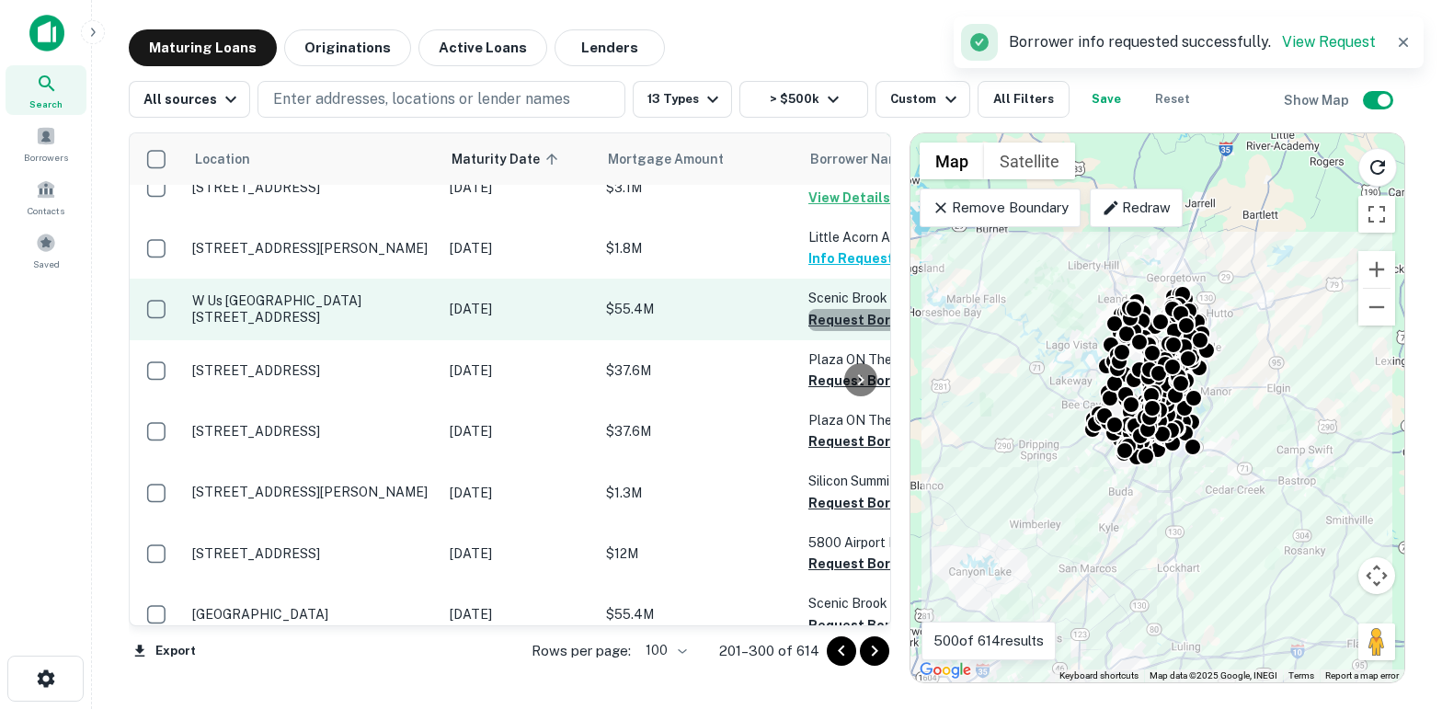
click at [825, 331] on button "Request Borrower Info" at bounding box center [882, 320] width 149 height 22
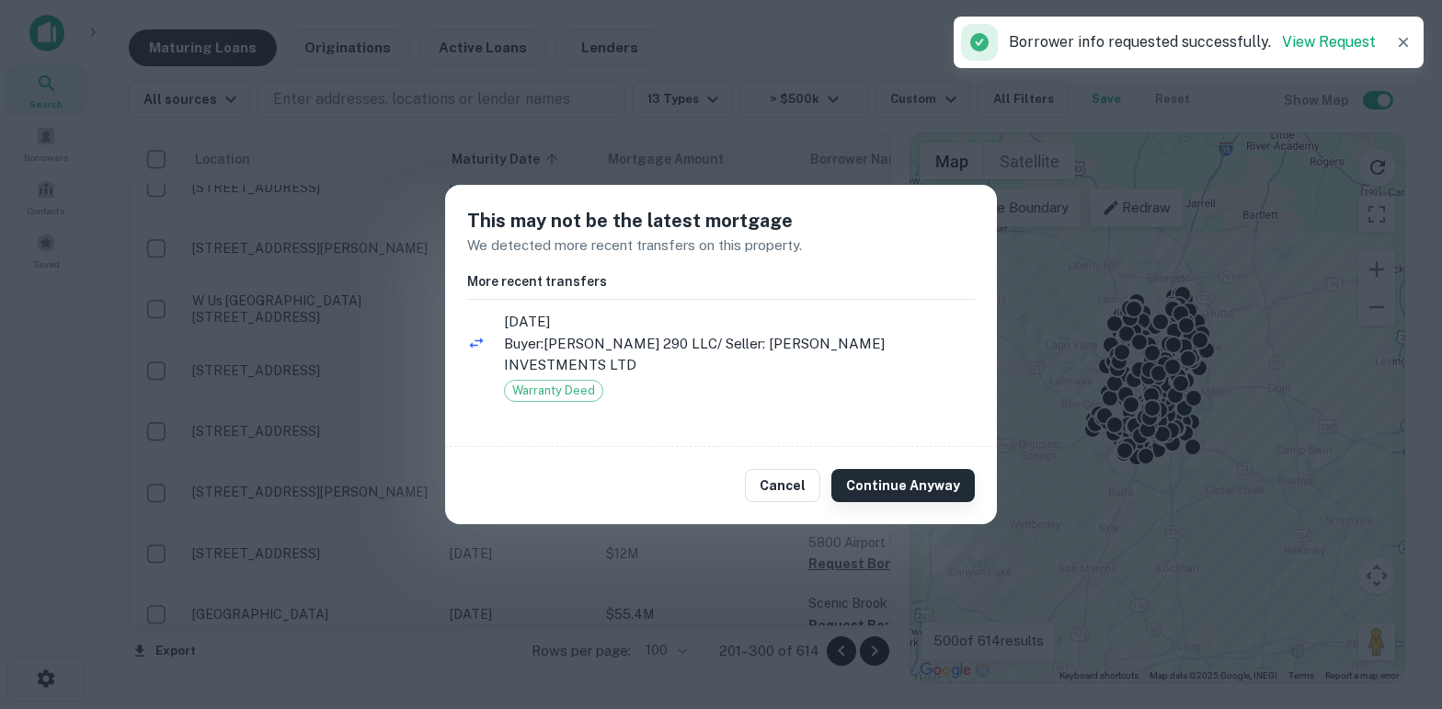
click at [865, 479] on button "Continue Anyway" at bounding box center [902, 485] width 143 height 33
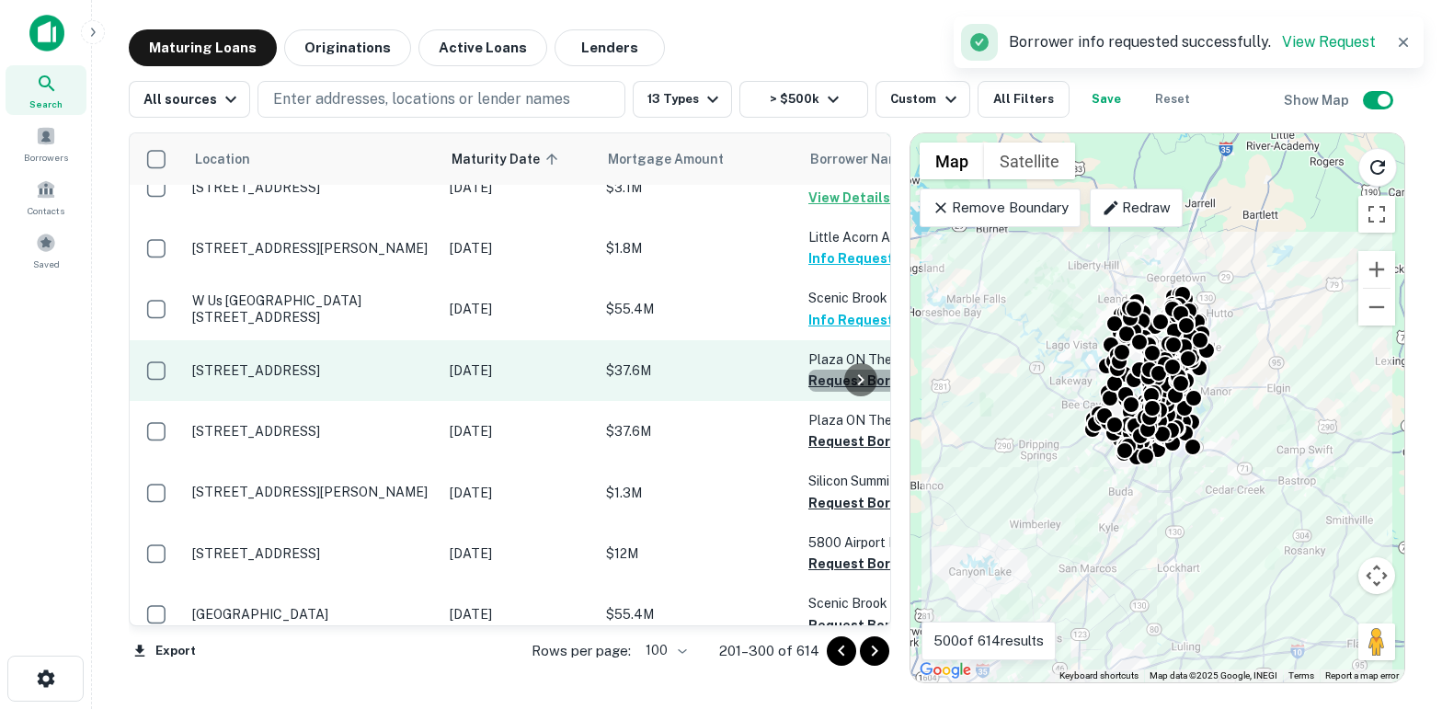
click at [816, 392] on button "Request Borrower Info" at bounding box center [882, 381] width 149 height 22
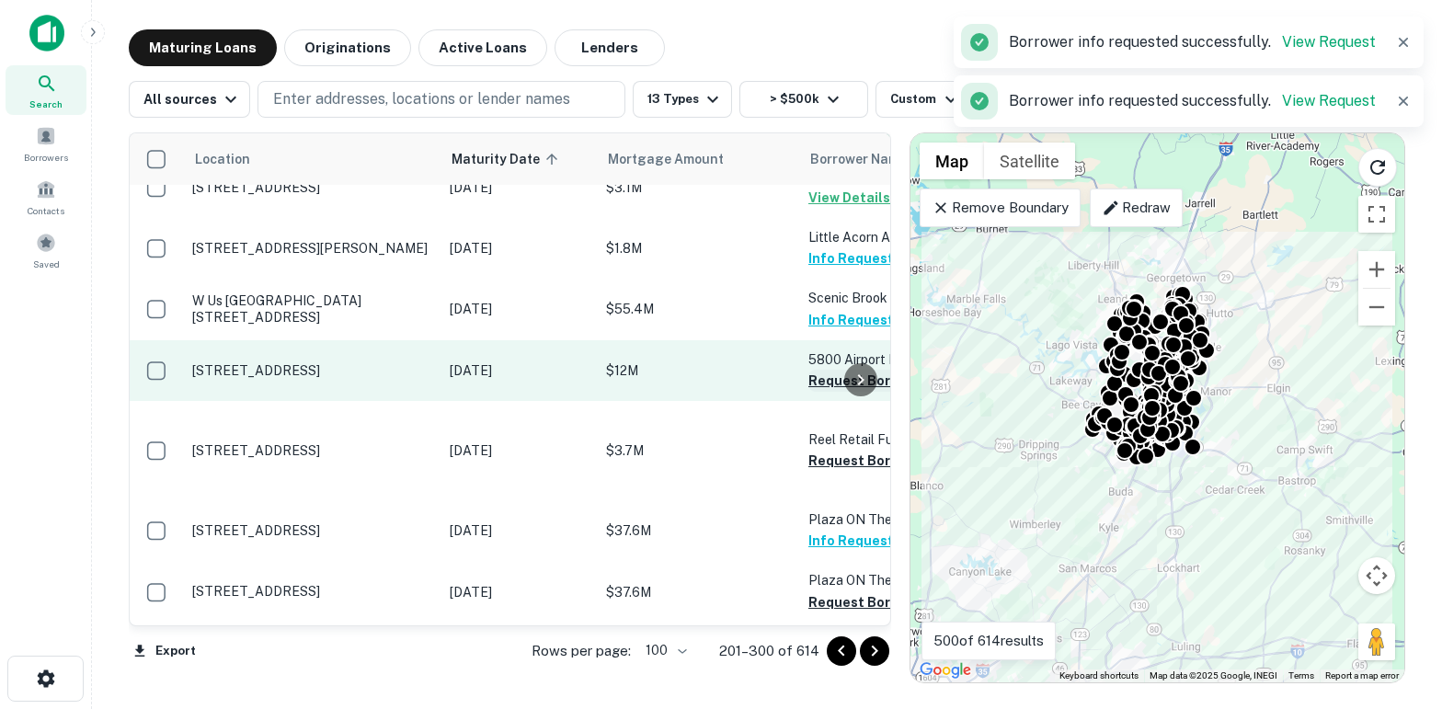
click at [817, 392] on button "Request Borrower Info" at bounding box center [882, 381] width 149 height 22
